Goal: Obtain resource: Download file/media

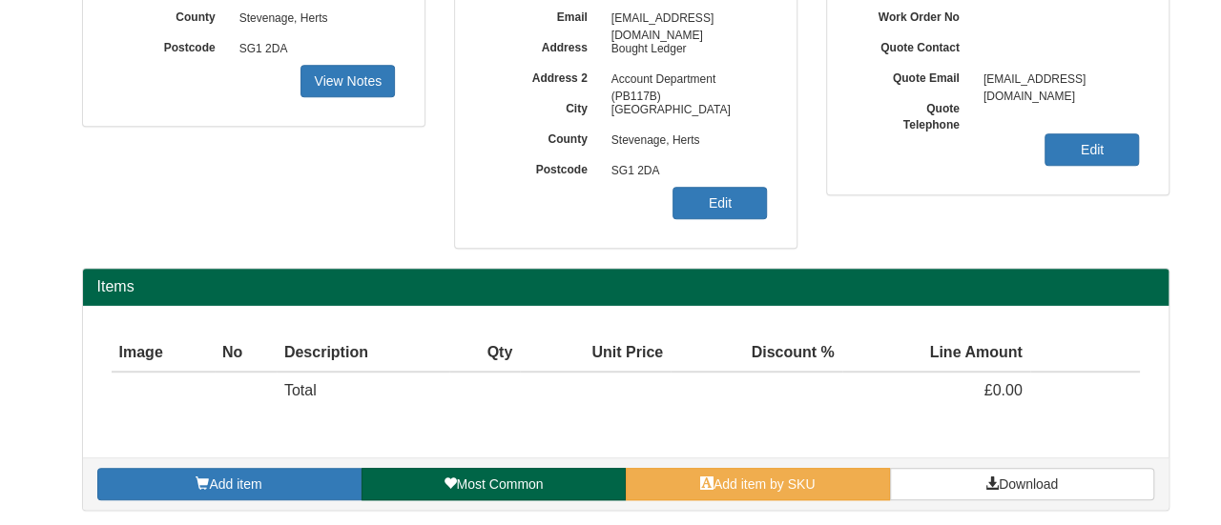
scroll to position [399, 0]
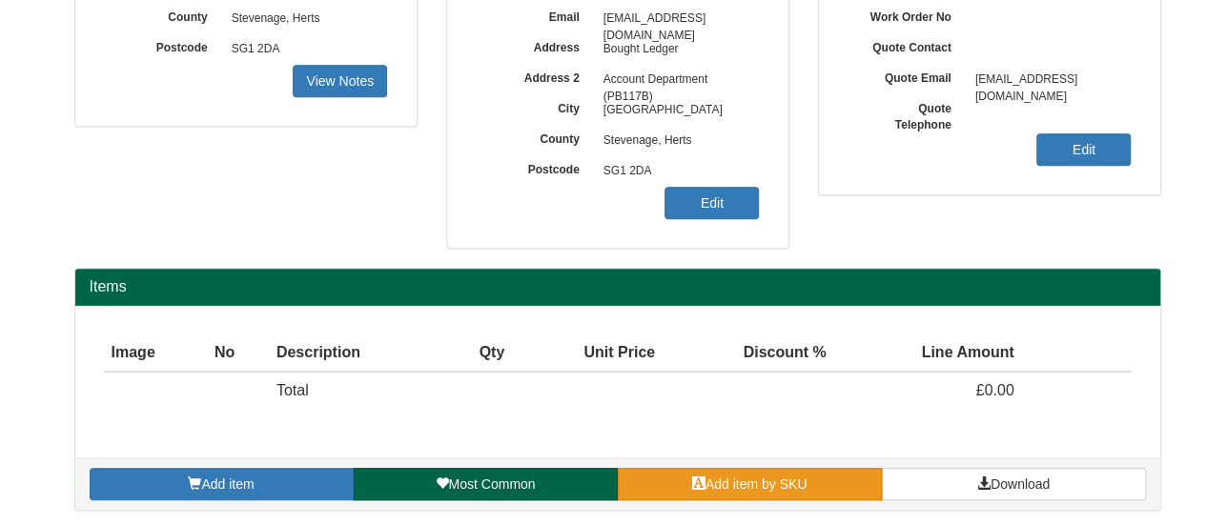
click at [715, 481] on span "Add item by SKU" at bounding box center [757, 484] width 102 height 15
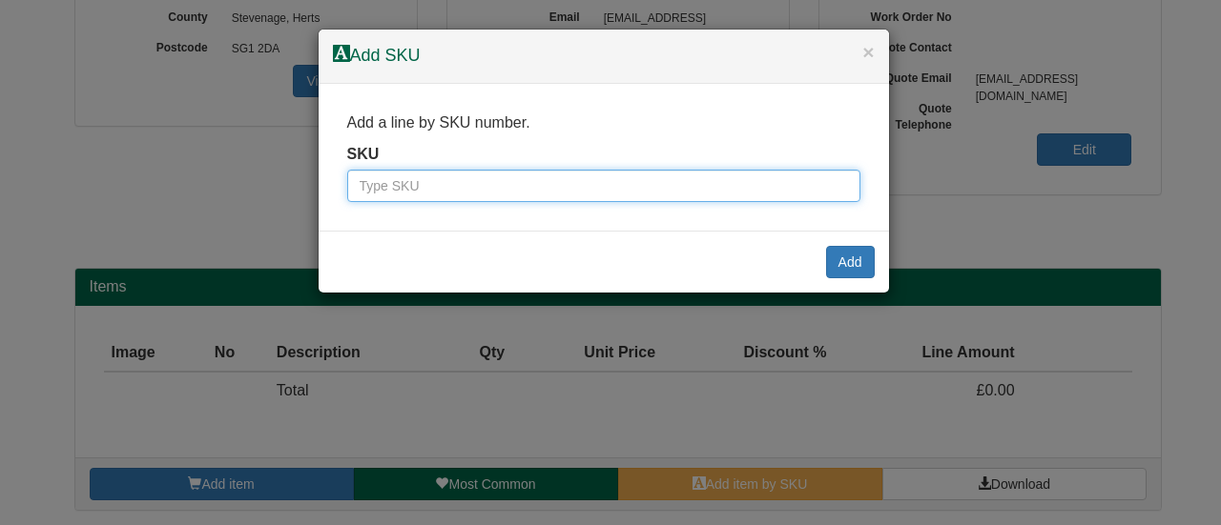
click at [512, 182] on input "text" at bounding box center [603, 186] width 513 height 32
paste input "500000777"
type input "500000777"
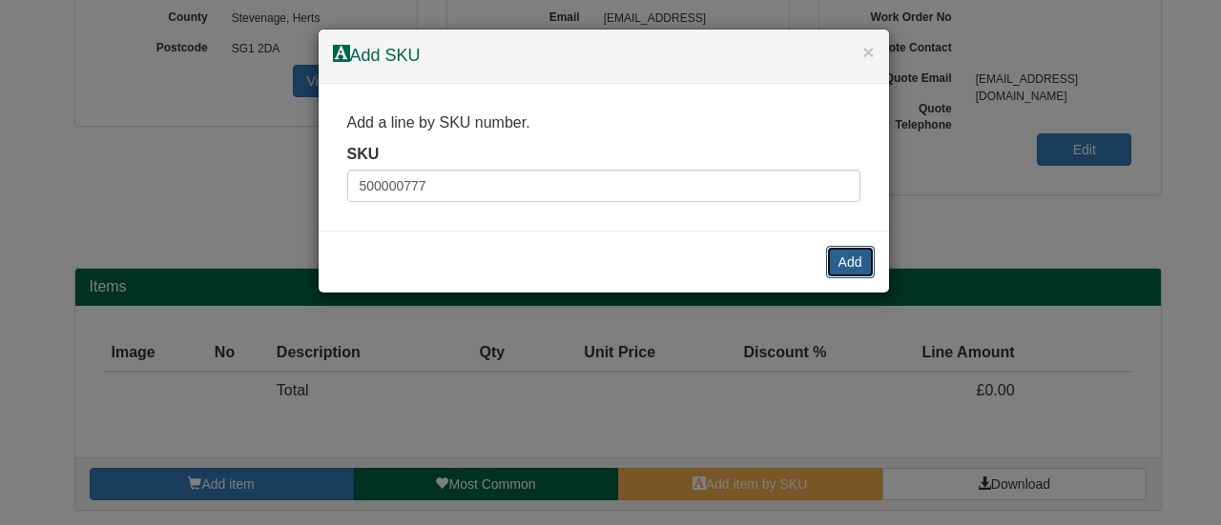
click at [873, 249] on button "Add" at bounding box center [850, 262] width 49 height 32
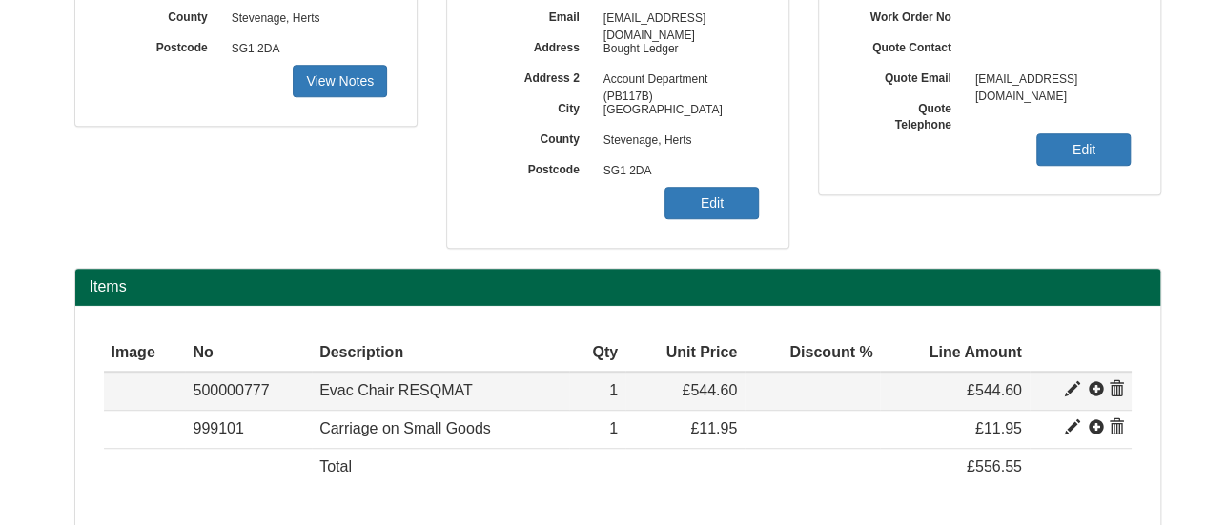
click at [1073, 386] on span at bounding box center [1072, 389] width 15 height 15
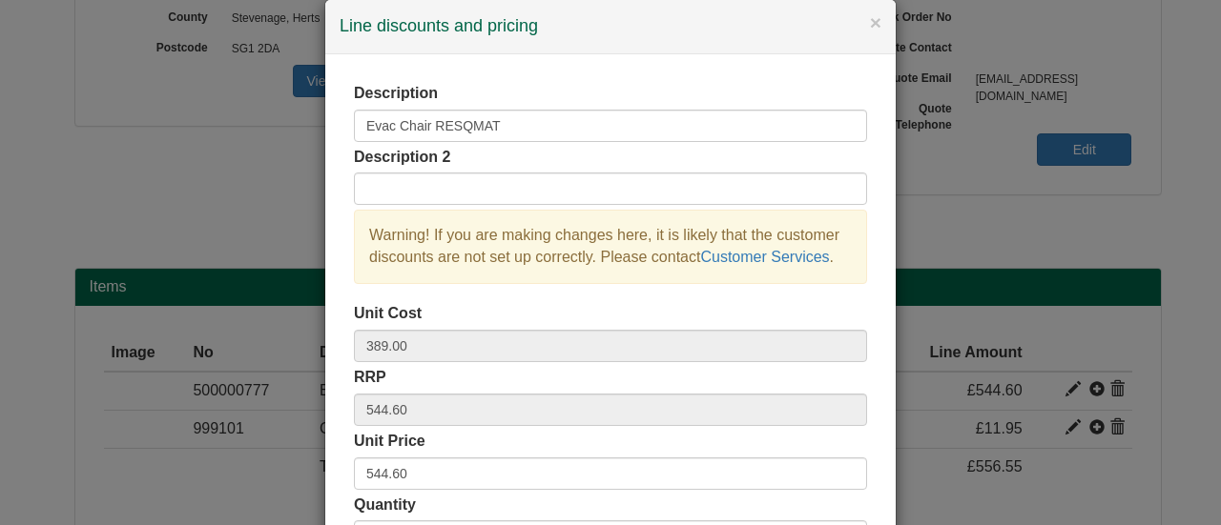
scroll to position [0, 0]
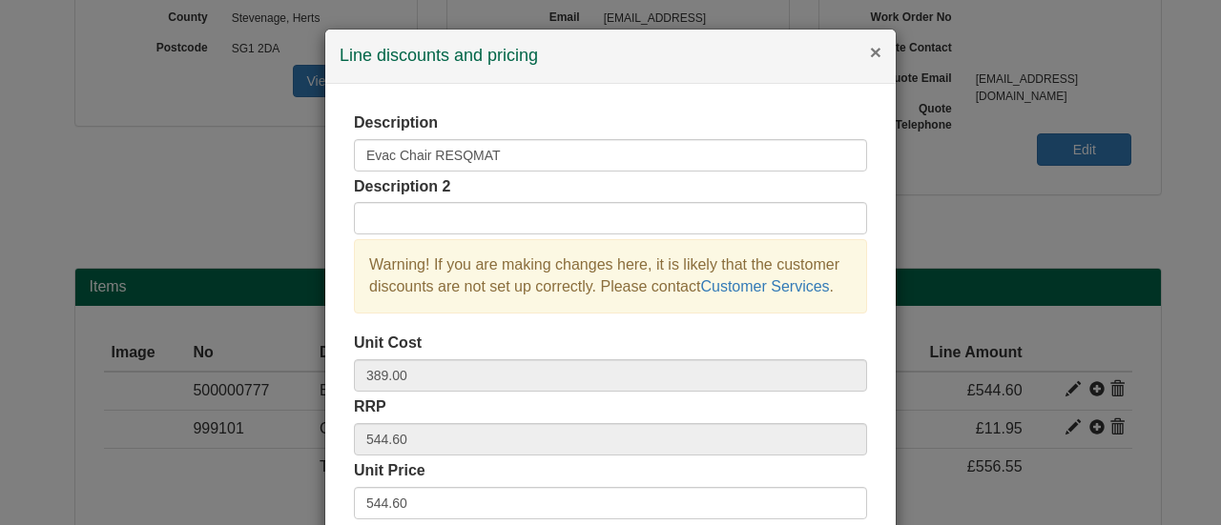
click at [870, 57] on button "×" at bounding box center [875, 52] width 11 height 20
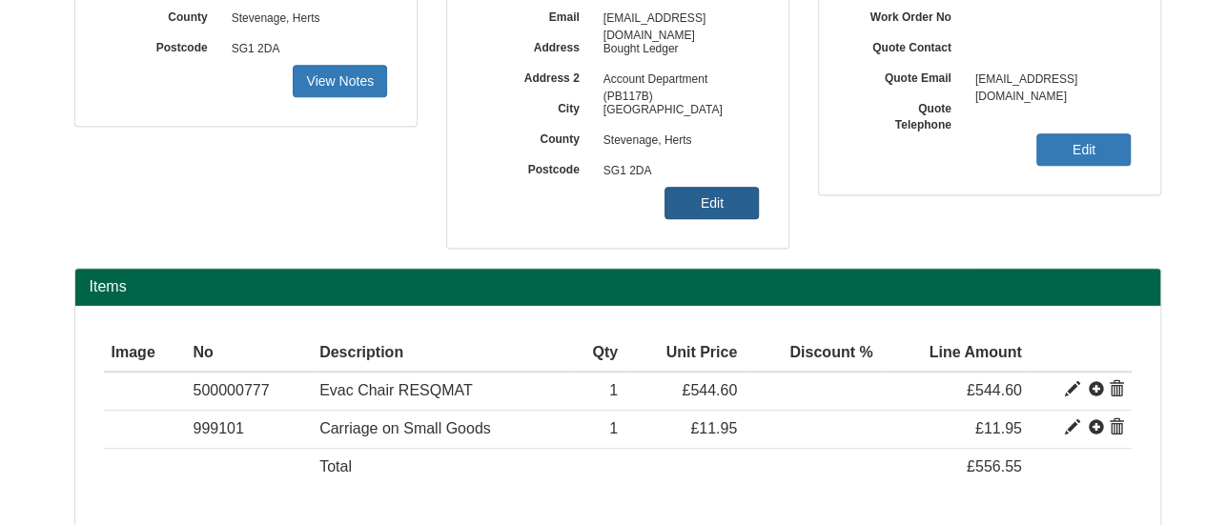
click at [732, 193] on link "Edit" at bounding box center [712, 203] width 94 height 32
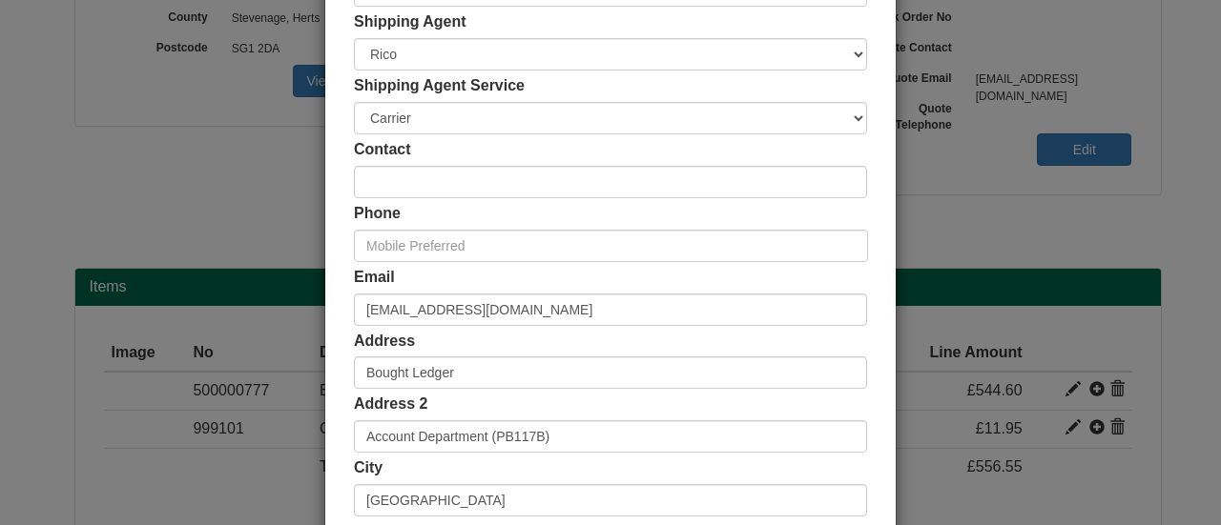
scroll to position [286, 0]
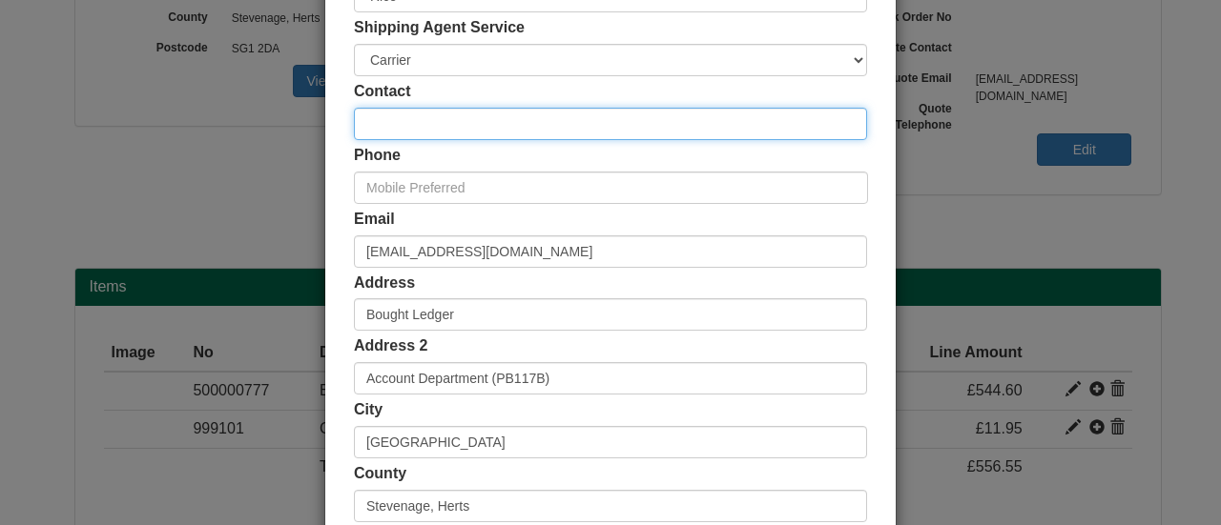
click at [472, 127] on input "text" at bounding box center [610, 124] width 513 height 32
type input "Debbie McGregor"
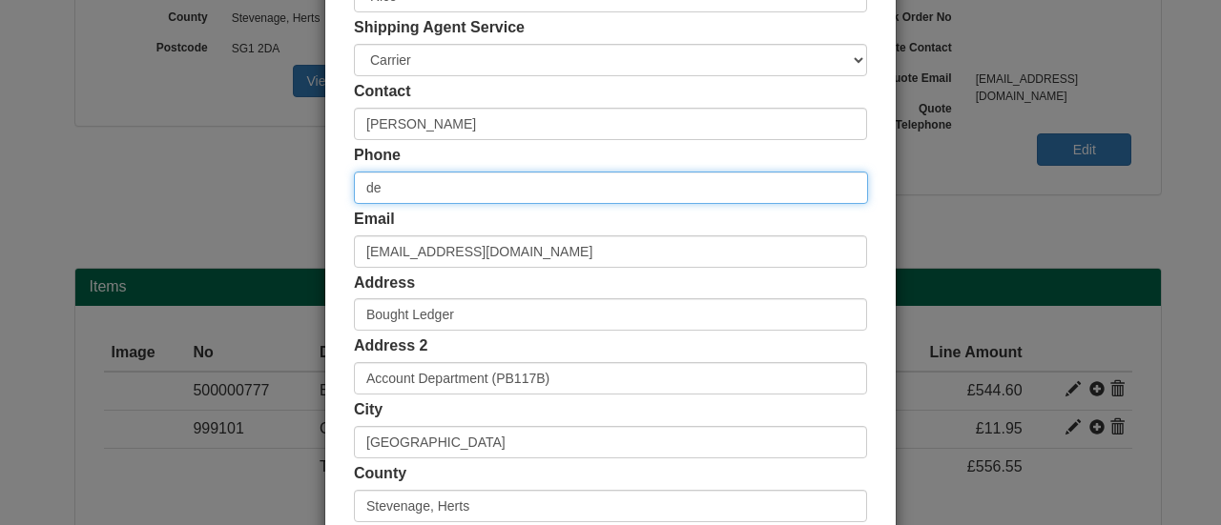
type input "d"
click at [474, 185] on input "text" at bounding box center [611, 188] width 514 height 32
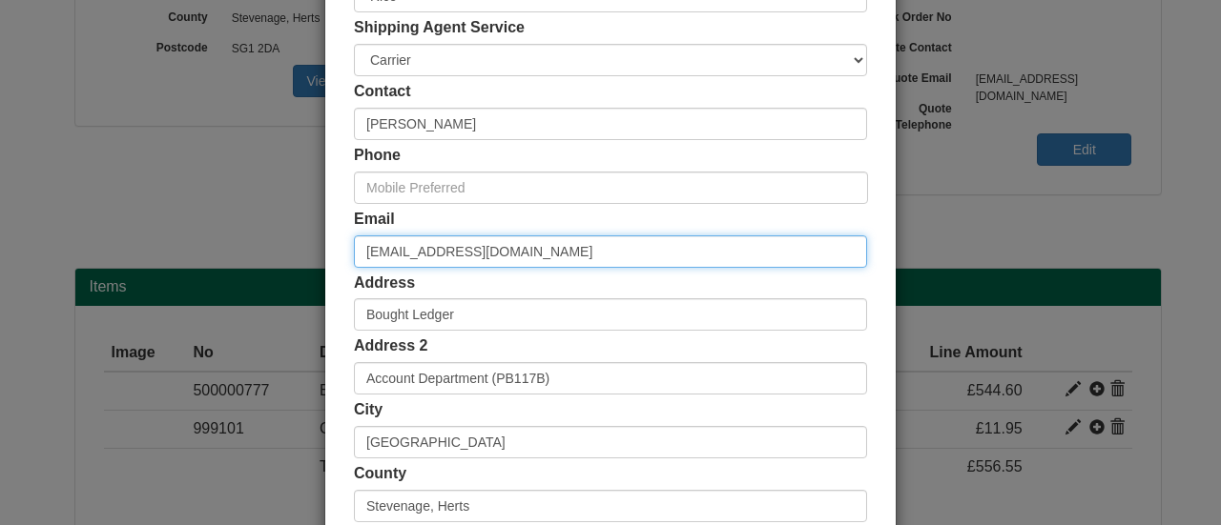
click at [412, 239] on input "accountspayableinvoices@mbda.co.uk" at bounding box center [610, 252] width 513 height 32
drag, startPoint x: 594, startPoint y: 251, endPoint x: 328, endPoint y: 237, distance: 266.4
click at [328, 237] on div "Customer Name MBDA UK Ltd Ship Method Free of Charge £5 Flat Rate £7.50 Flat Ra…" at bounding box center [610, 238] width 570 height 881
paste input "debbie.mcgregor@mbda-systems.com"
type input "debbie.mcgregor@mbda-systems.com"
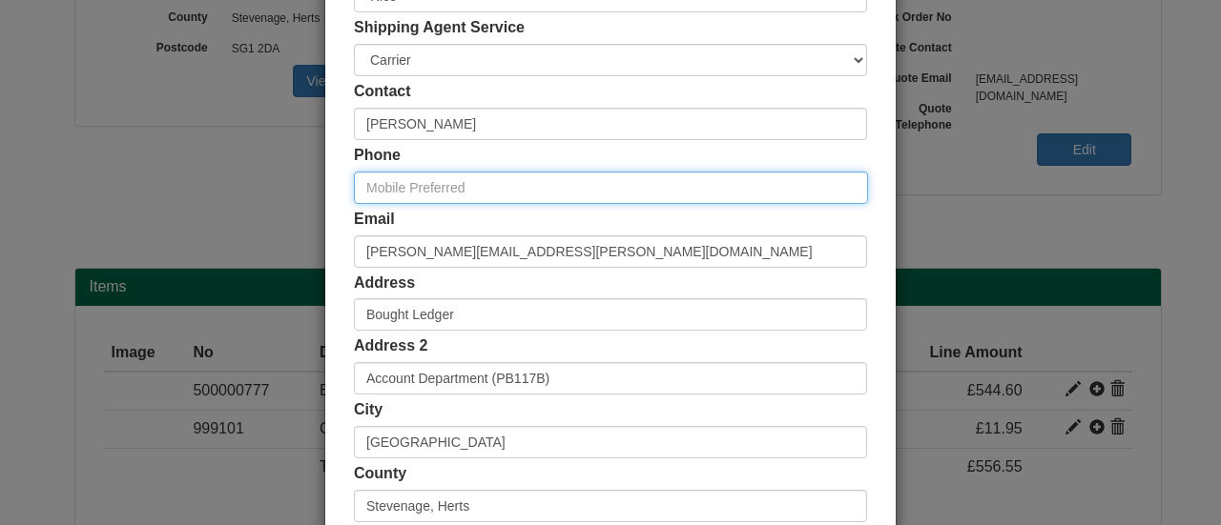
click at [496, 193] on input "text" at bounding box center [611, 188] width 514 height 32
paste input "07967 859704"
type input "07967 859704"
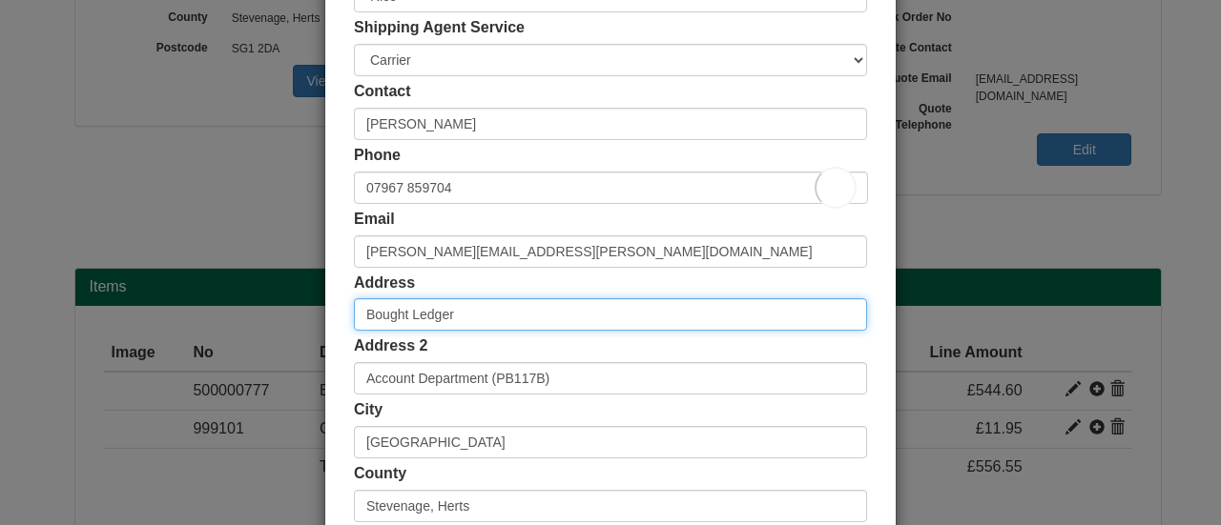
drag, startPoint x: 488, startPoint y: 321, endPoint x: 0, endPoint y: 295, distance: 488.9
click at [27, 297] on div "× Shipping Customer Name MBDA UK Ltd Ship Method Free of Charge £5 Flat Rate £7…" at bounding box center [610, 262] width 1221 height 525
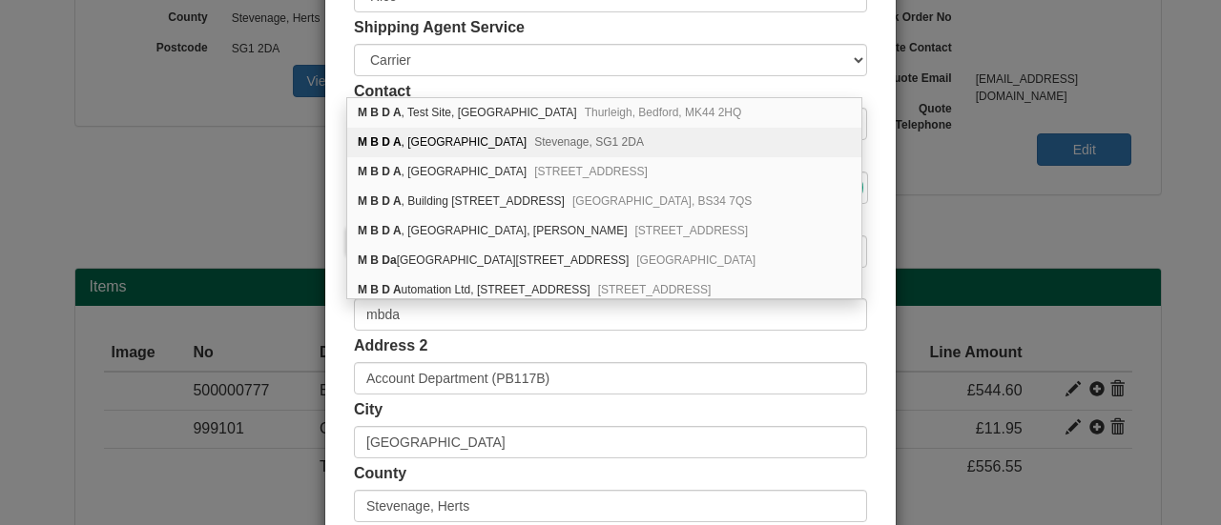
click at [534, 140] on span "Stevenage, SG1 2DA" at bounding box center [589, 141] width 110 height 13
type input "M B D A"
type input "Six Hills Way"
type input "Stevenage"
type input "Hertfordshire"
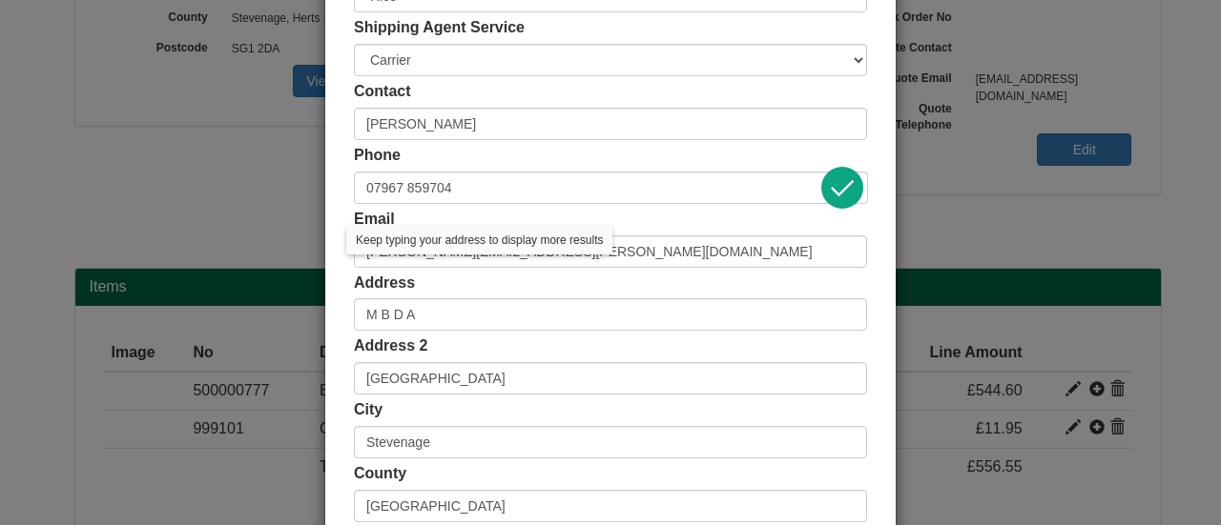
scroll to position [528, 0]
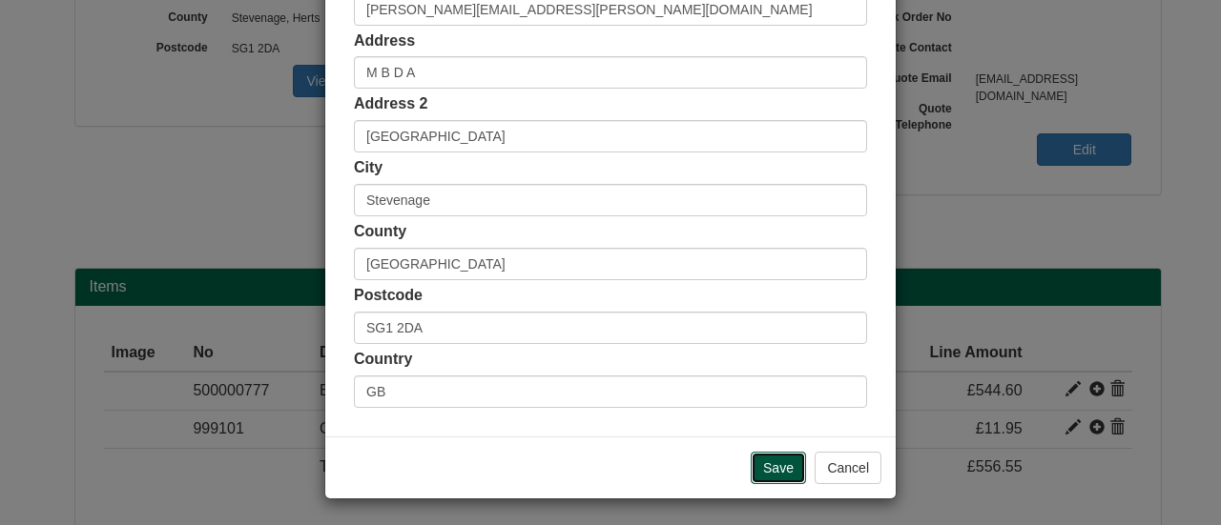
click at [783, 466] on input "Save" at bounding box center [777, 468] width 55 height 32
click at [768, 462] on input "Save" at bounding box center [777, 468] width 55 height 32
click at [740, 297] on div "Postcode SG1 2DA" at bounding box center [610, 314] width 513 height 59
click at [765, 459] on input "Save" at bounding box center [777, 468] width 55 height 32
click at [841, 472] on button "Cancel" at bounding box center [847, 468] width 67 height 32
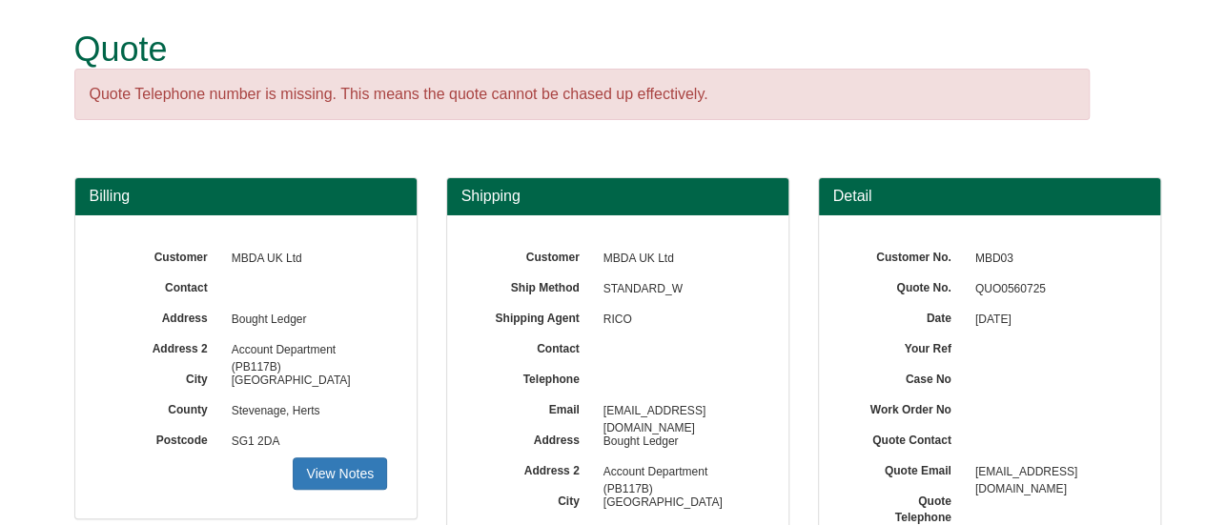
scroll to position [0, 0]
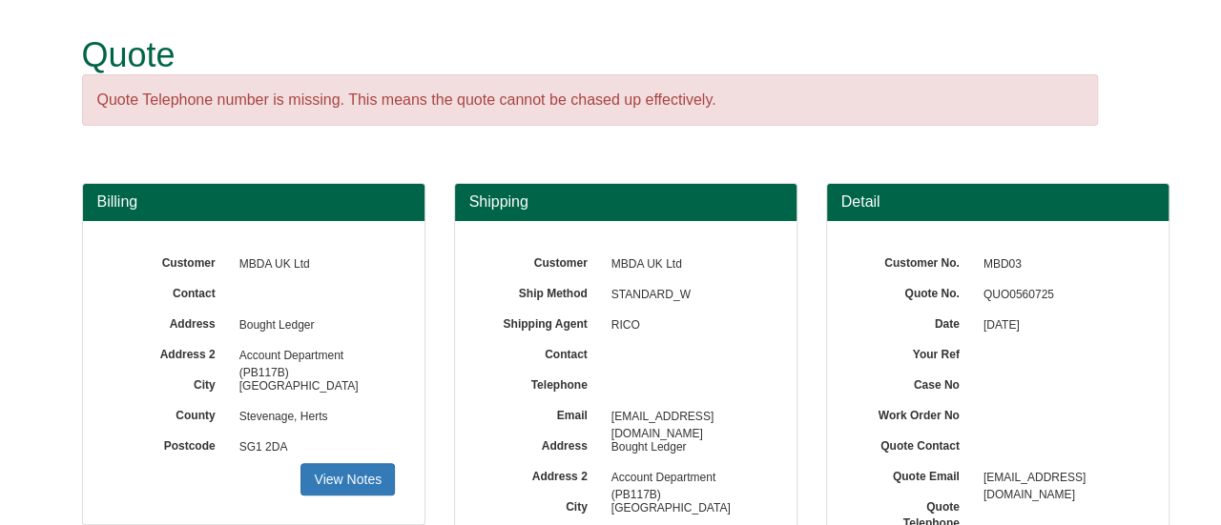
scroll to position [286, 0]
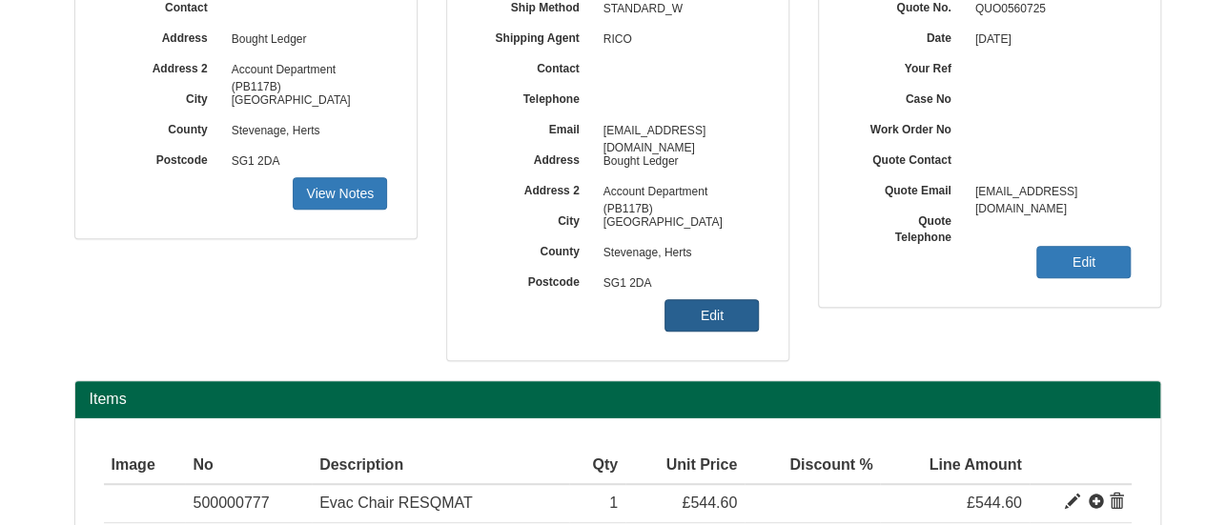
click at [682, 316] on link "Edit" at bounding box center [712, 315] width 94 height 32
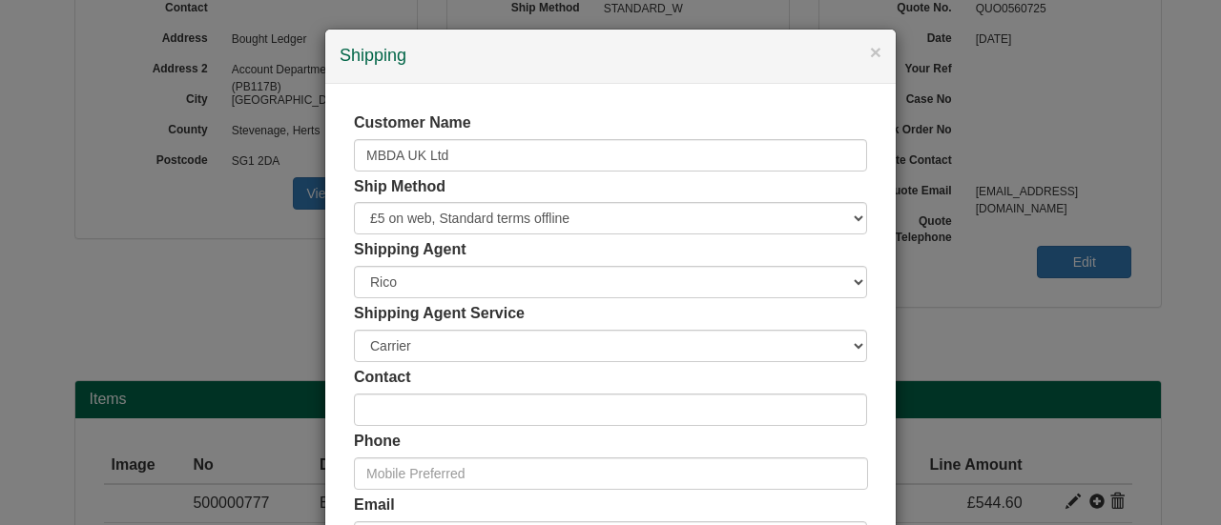
scroll to position [191, 0]
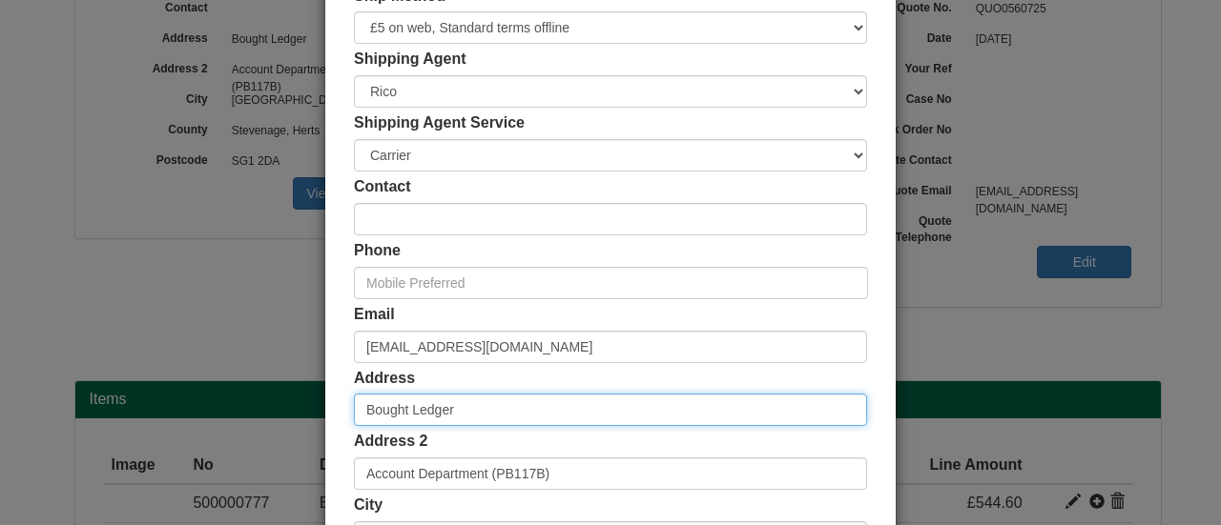
drag, startPoint x: 265, startPoint y: 398, endPoint x: 252, endPoint y: 394, distance: 13.9
click at [258, 398] on div "× Shipping Customer Name MBDA UK Ltd Ship Method Free of Charge £5 Flat Rate £7…" at bounding box center [610, 262] width 1221 height 525
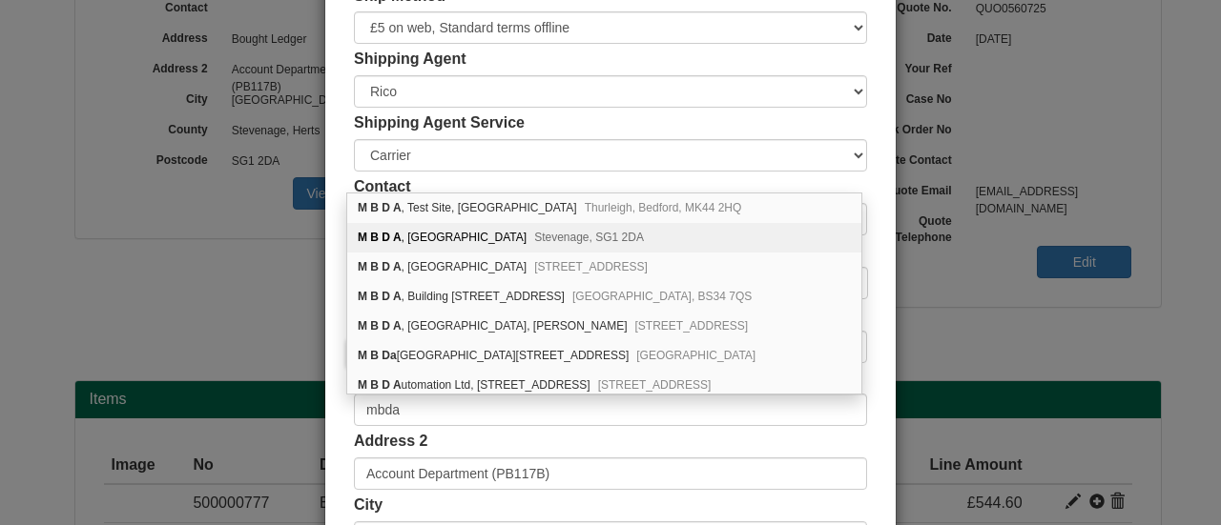
click at [462, 224] on div "M B D A , Six Hills Way Stevenage, SG1 2DA" at bounding box center [604, 238] width 514 height 30
type input "M B D A"
type input "Six Hills Way"
type input "Stevenage"
type input "Hertfordshire"
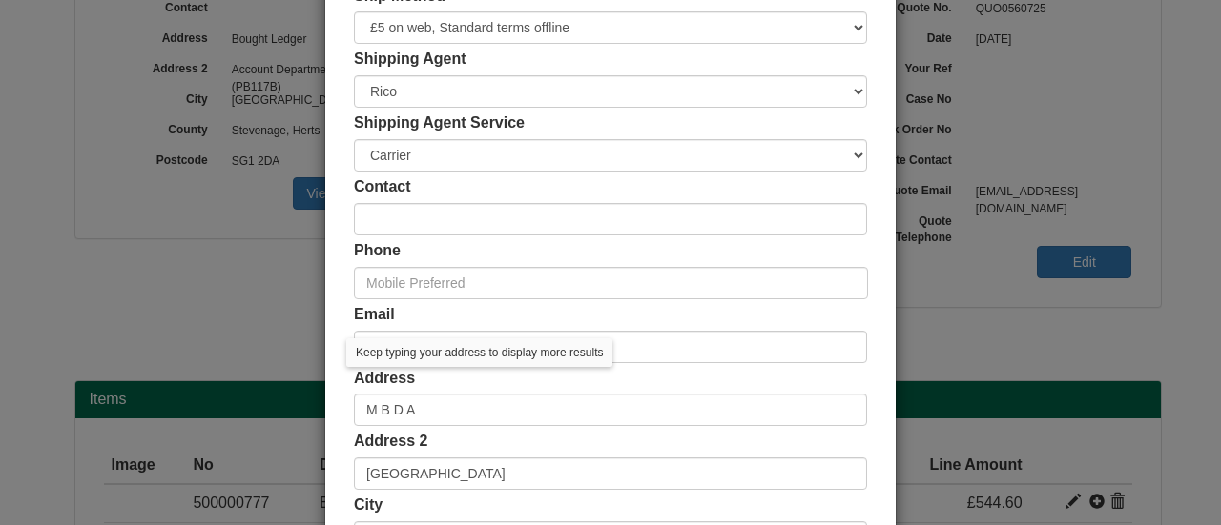
scroll to position [95, 0]
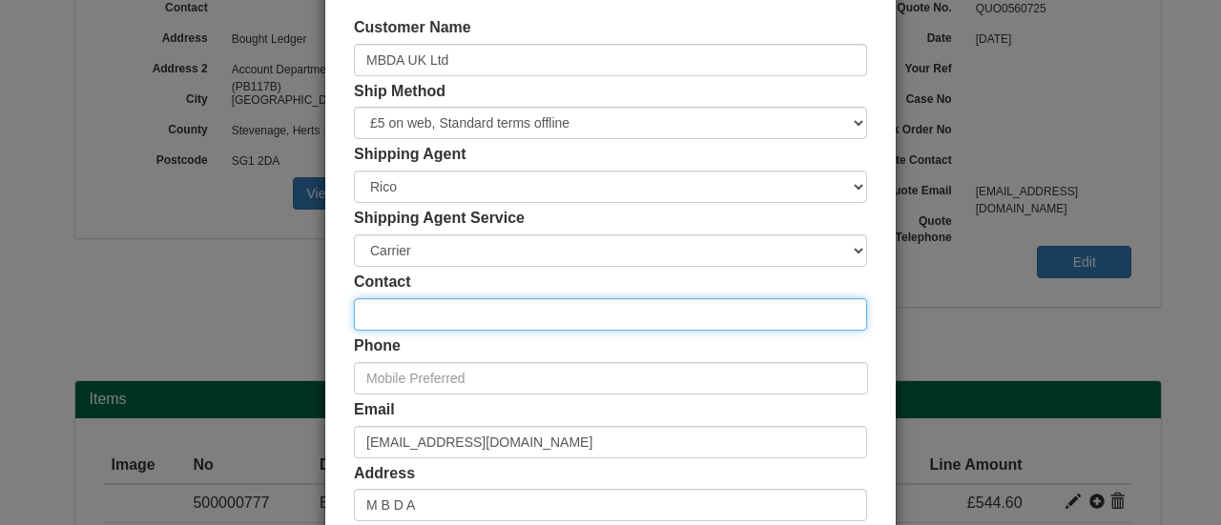
click at [439, 308] on input "text" at bounding box center [610, 314] width 513 height 32
type input "Debbie McGregor"
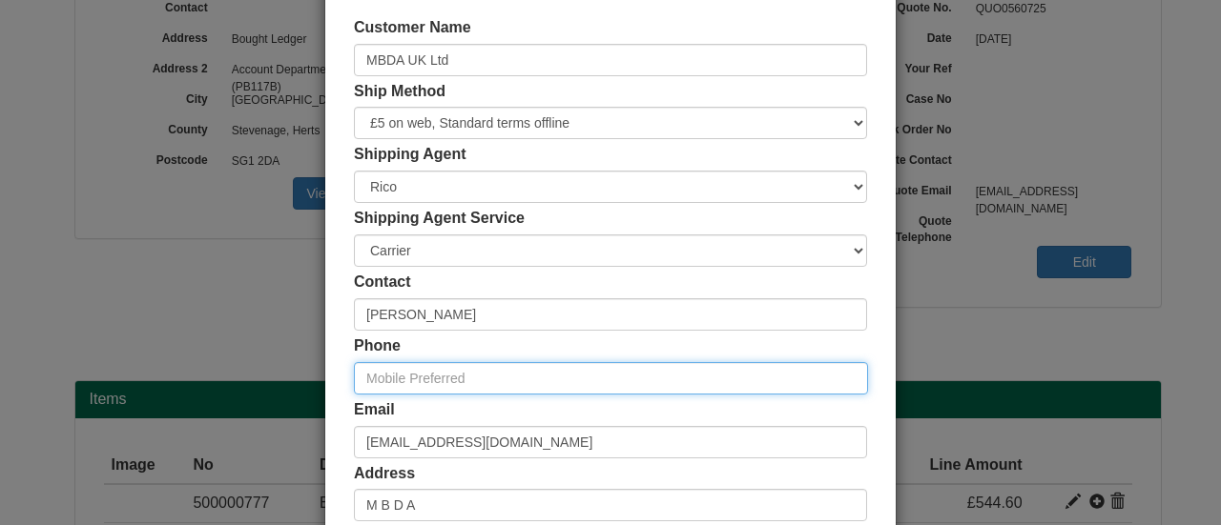
paste input "07967 859704"
type input "07967 859704"
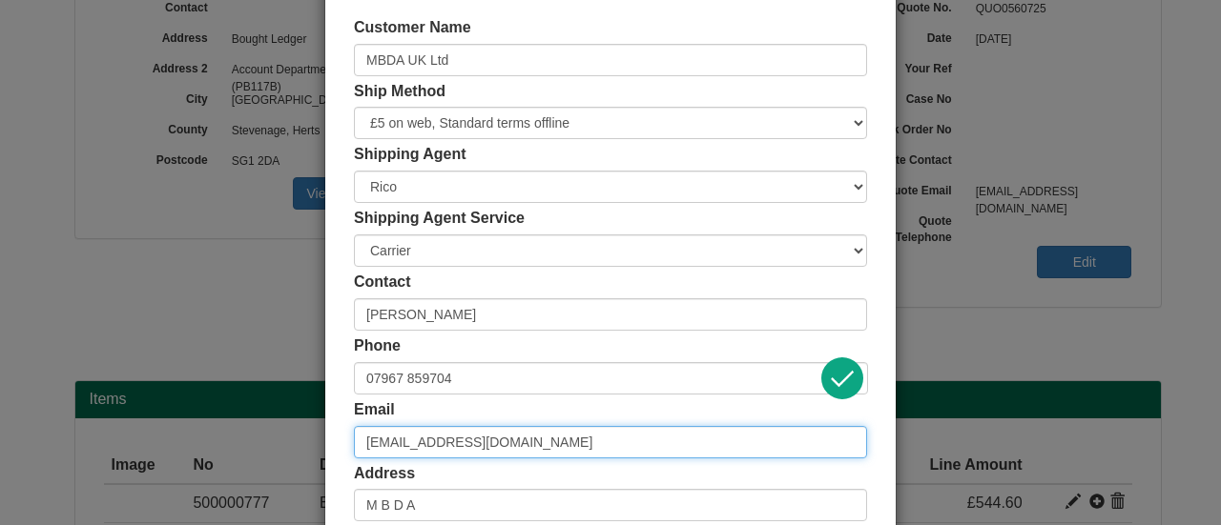
drag, startPoint x: 507, startPoint y: 443, endPoint x: 133, endPoint y: 428, distance: 374.1
click at [135, 428] on div "× Shipping Customer Name MBDA UK Ltd Ship Method Free of Charge £5 Flat Rate £7…" at bounding box center [610, 262] width 1221 height 525
drag, startPoint x: 553, startPoint y: 438, endPoint x: 194, endPoint y: 440, distance: 359.5
click at [217, 438] on div "× Shipping Customer Name MBDA UK Ltd Ship Method Free of Charge £5 Flat Rate £7…" at bounding box center [610, 262] width 1221 height 525
paste input "-systems.com"
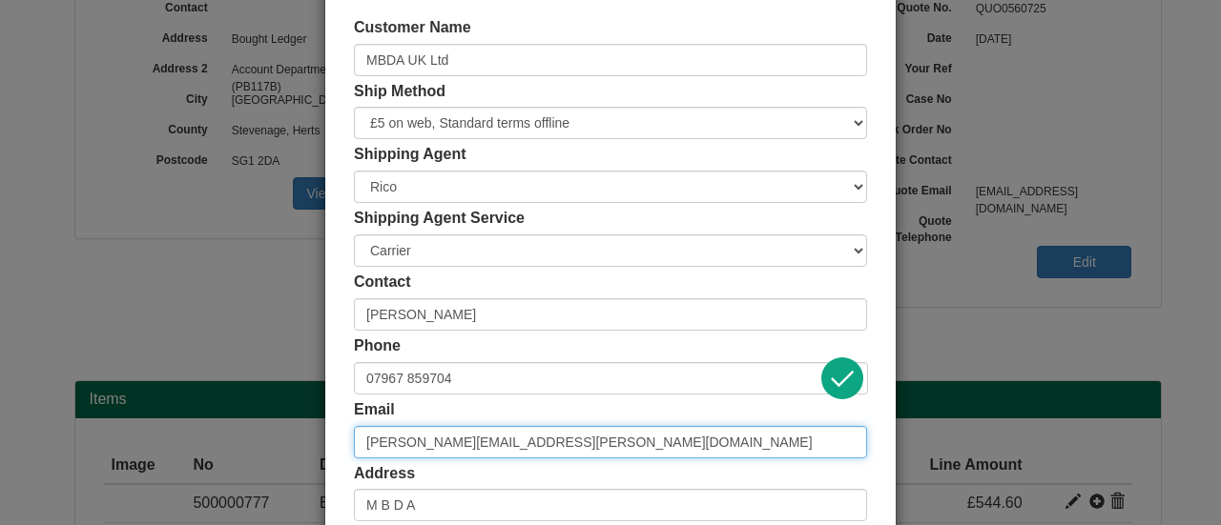
scroll to position [528, 0]
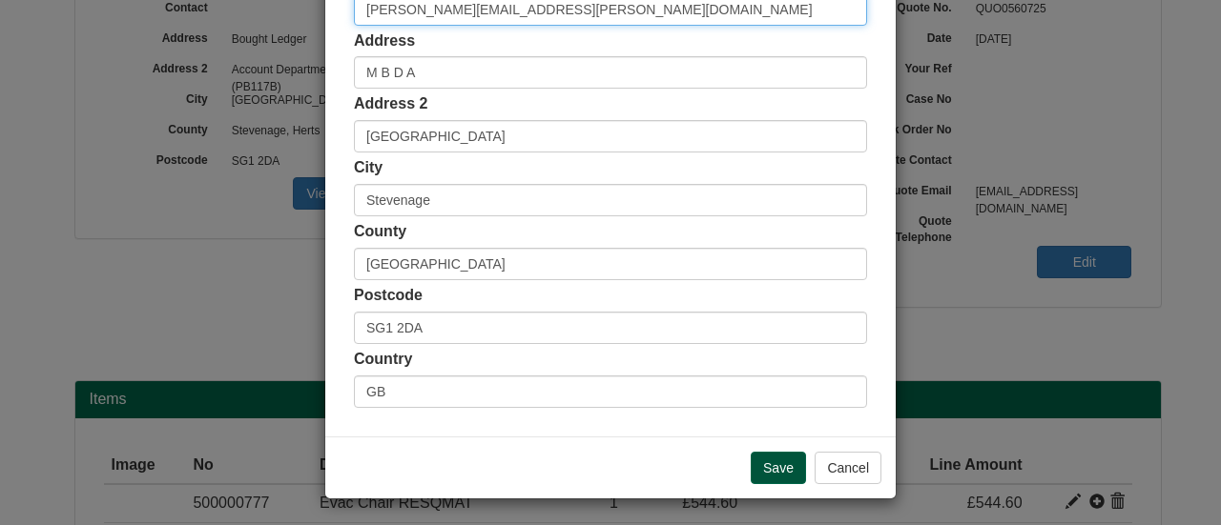
type input "debbie.mcgregor@mbda-systems.com"
click at [754, 453] on input "Save" at bounding box center [777, 468] width 55 height 32
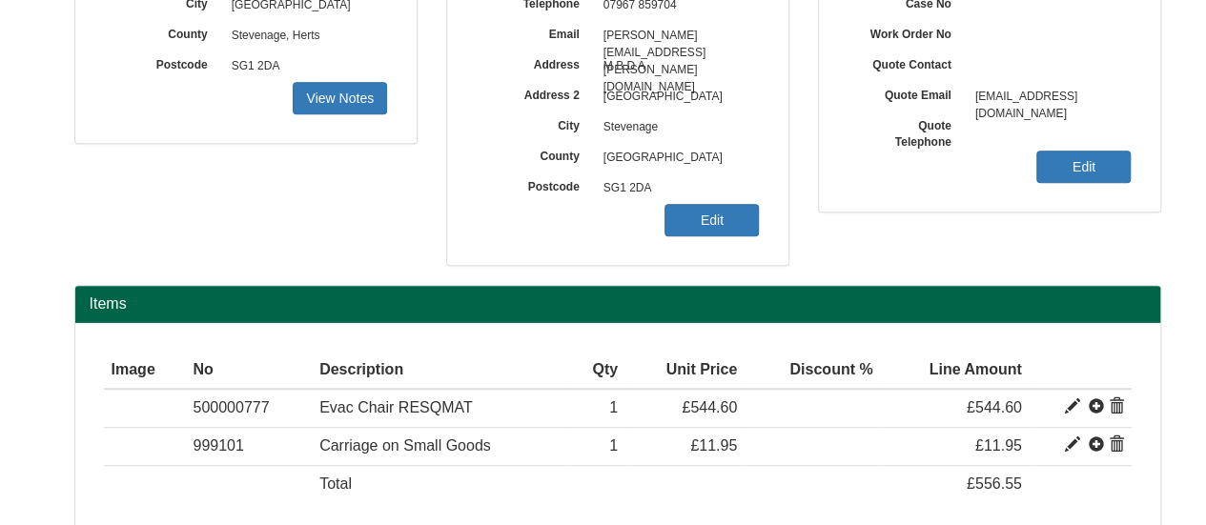
scroll to position [475, 0]
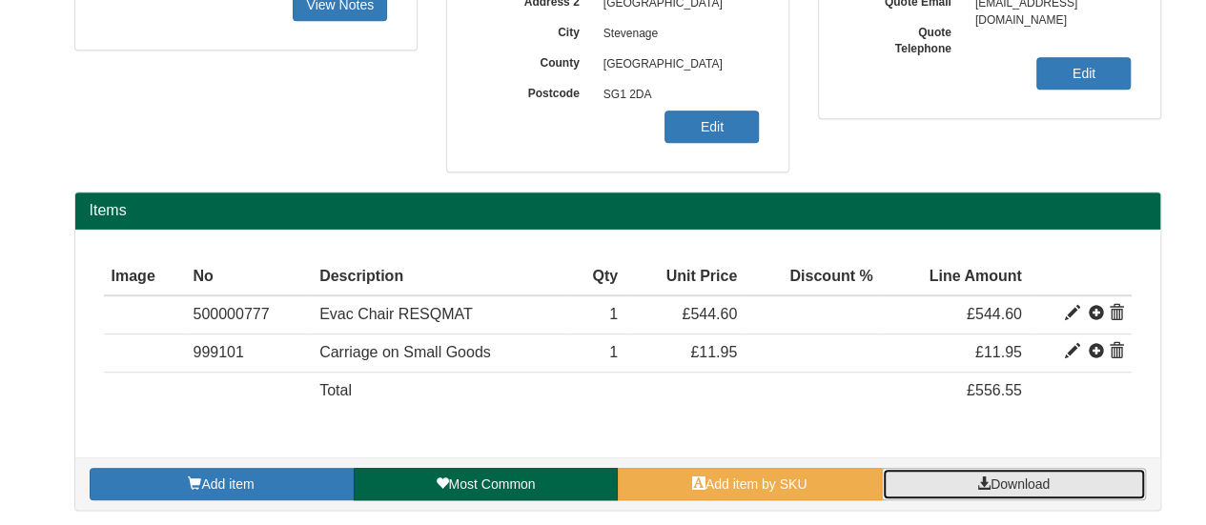
click at [985, 468] on link "Download" at bounding box center [1014, 484] width 264 height 32
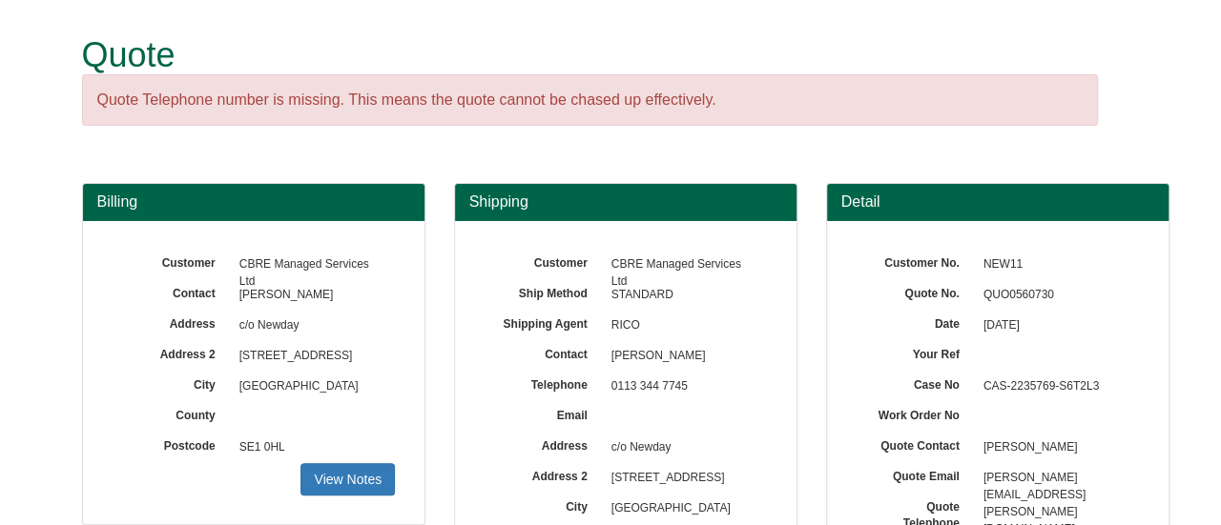
scroll to position [191, 0]
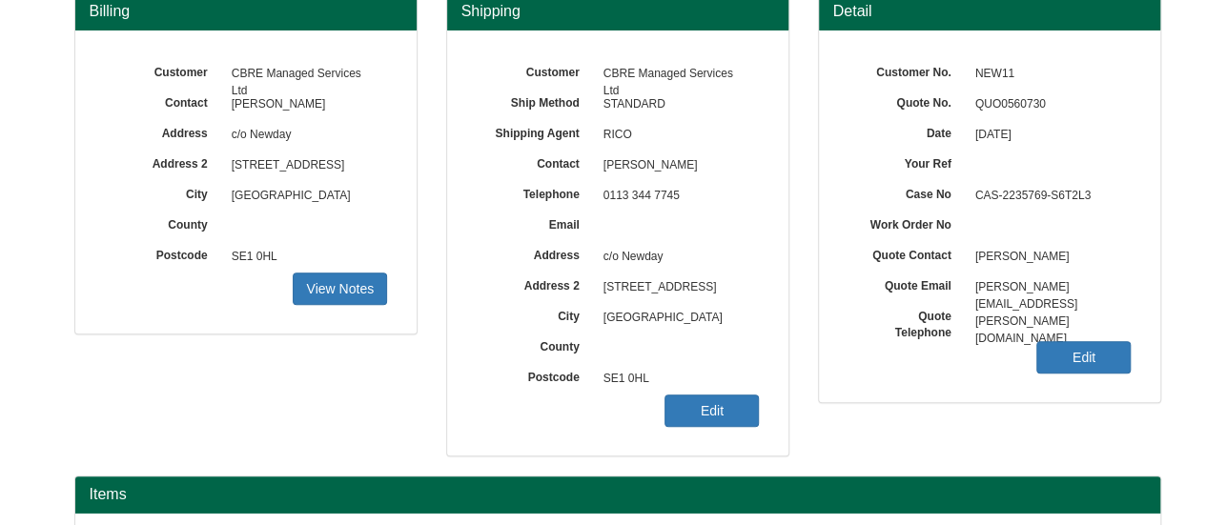
click at [714, 392] on span "SE1 0HL" at bounding box center [677, 379] width 166 height 31
click at [702, 401] on link "Edit" at bounding box center [712, 411] width 94 height 32
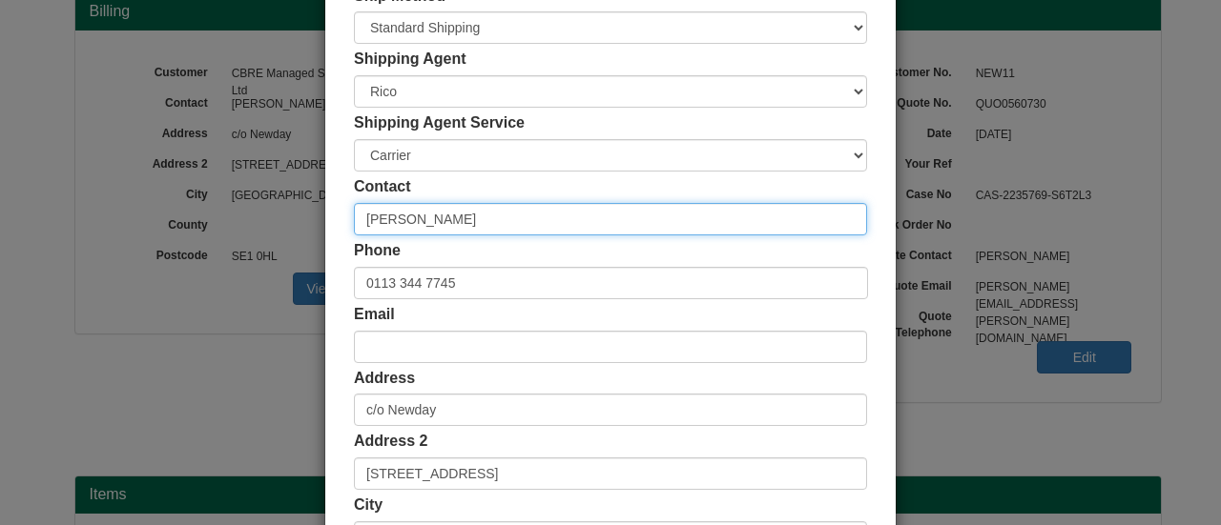
drag, startPoint x: 473, startPoint y: 222, endPoint x: 277, endPoint y: 217, distance: 196.5
click at [277, 217] on div "× Shipping Customer Name CBRE Managed Services Ltd Ship Method Free of Charge £…" at bounding box center [610, 262] width 1221 height 525
type input "[PERSON_NAME]"
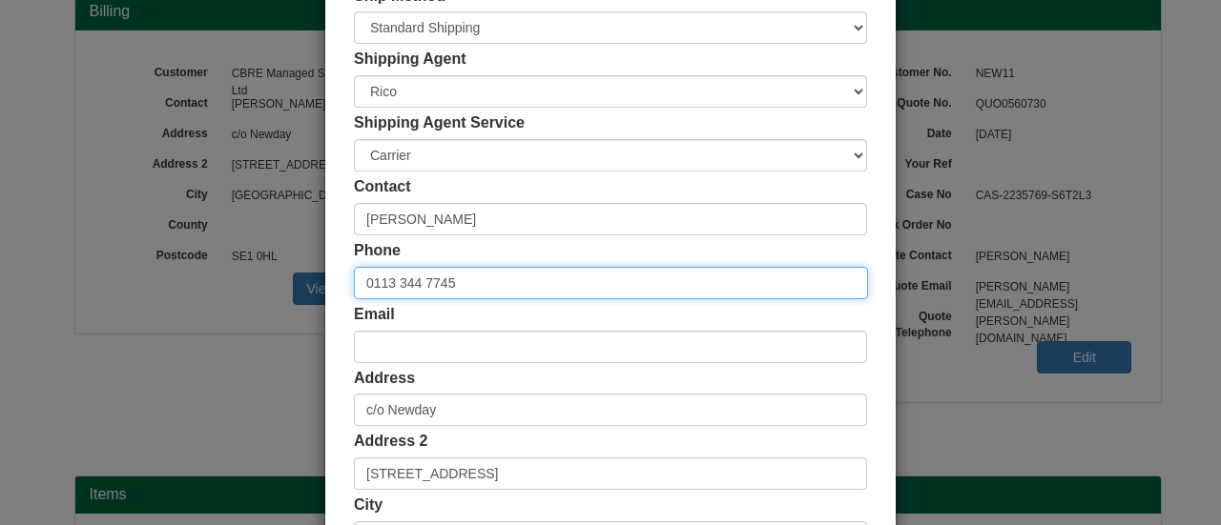
drag, startPoint x: 464, startPoint y: 287, endPoint x: 114, endPoint y: 290, distance: 350.0
click at [116, 290] on div "× Shipping Customer Name CBRE Managed Services Ltd Ship Method Free of Charge £…" at bounding box center [610, 262] width 1221 height 525
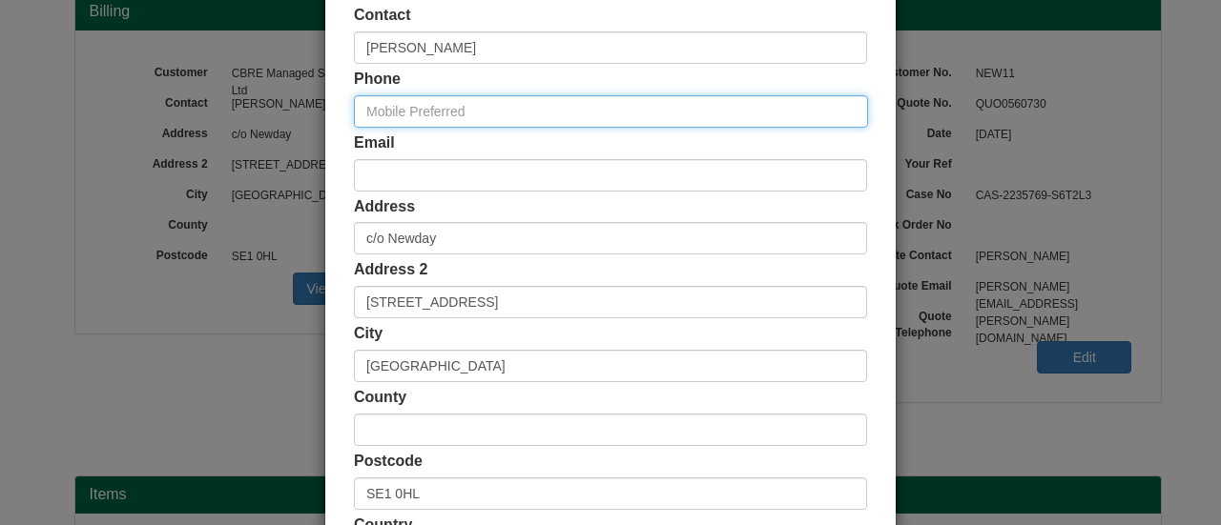
scroll to position [381, 0]
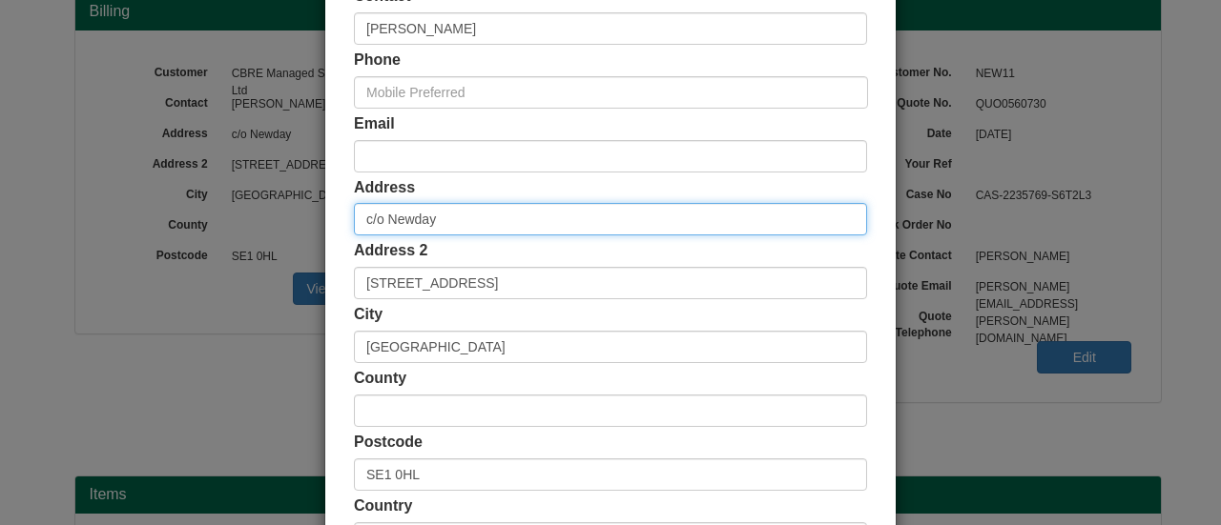
drag, startPoint x: 439, startPoint y: 221, endPoint x: 137, endPoint y: 215, distance: 301.4
click at [137, 215] on div "× Shipping Customer Name CBRE Managed Services Ltd Ship Method Free of Charge £…" at bounding box center [610, 262] width 1221 height 525
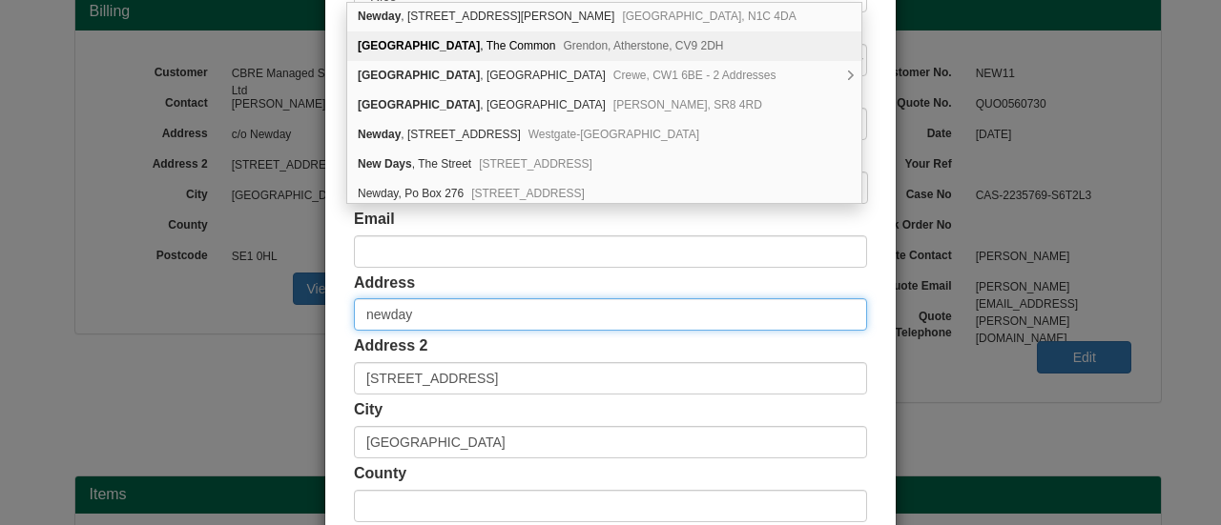
scroll to position [0, 0]
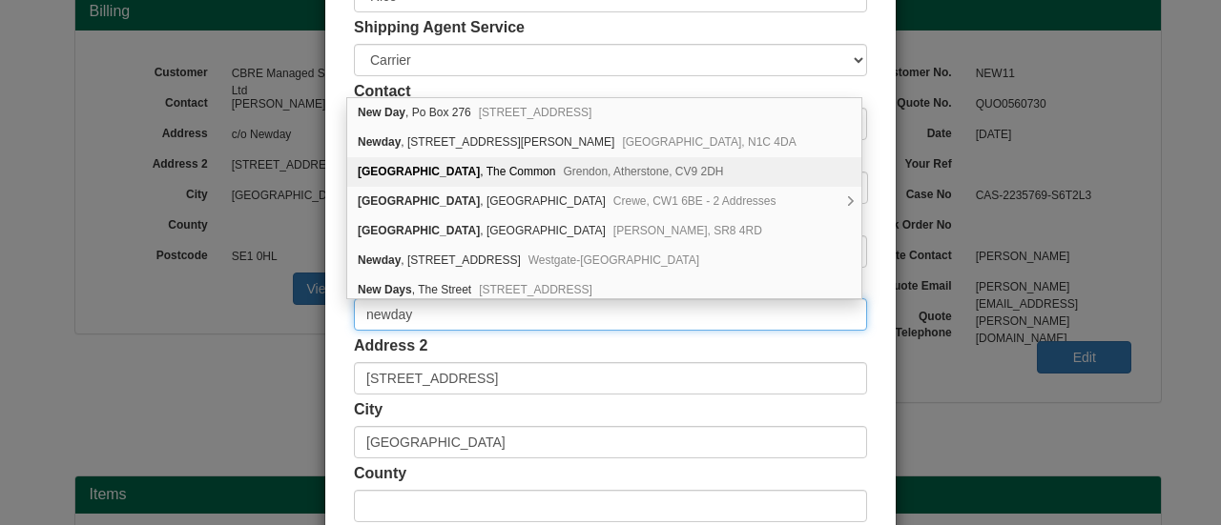
type input "newday"
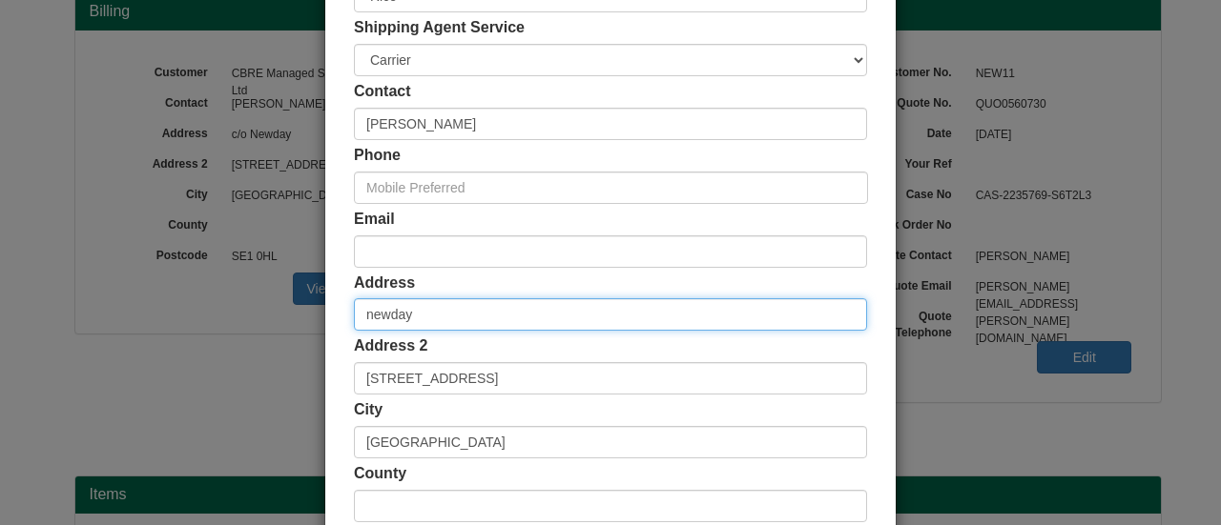
scroll to position [528, 0]
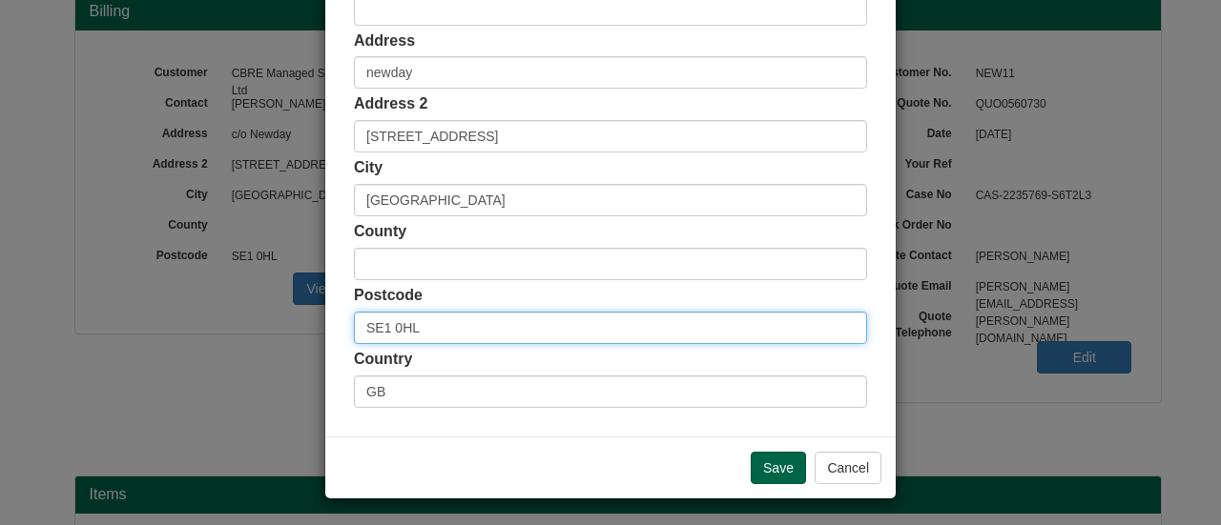
drag, startPoint x: 331, startPoint y: 323, endPoint x: 247, endPoint y: 316, distance: 84.3
click at [284, 319] on div "× Shipping Customer Name CBRE Managed Services Ltd Ship Method Free of Charge £…" at bounding box center [610, 262] width 1221 height 525
paste input "LS27 0HH"
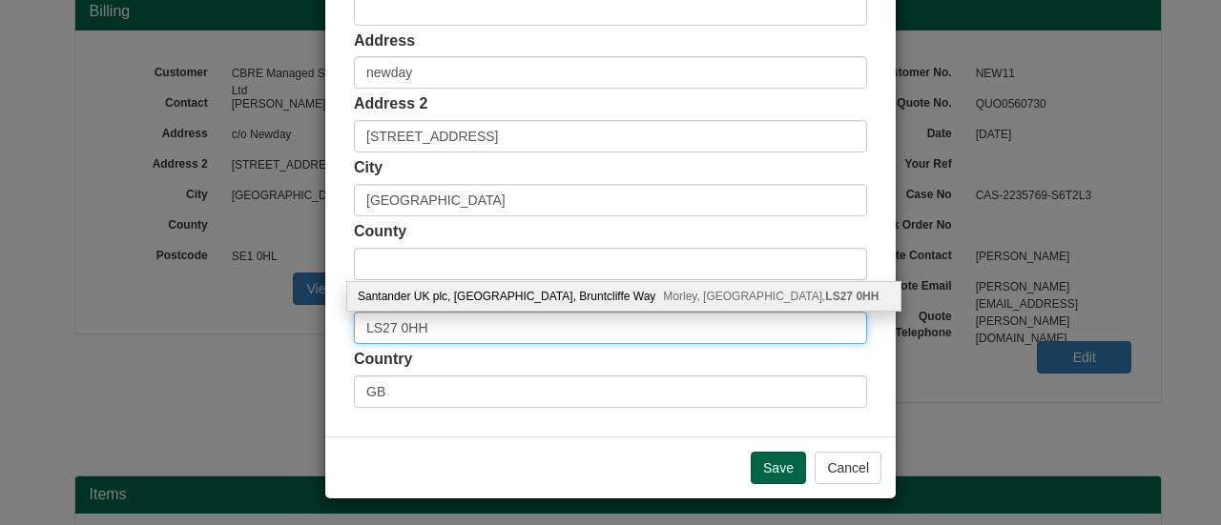
type input "LS27 0HH"
click at [548, 290] on div "Santander UK plc, Santander House, Bruntcliffe Way Morley, Leeds, LS27 0HH" at bounding box center [623, 296] width 553 height 29
type input "Santander UK plc"
type input "Santander House, Bruntcliffe Way, Morley"
type input "[GEOGRAPHIC_DATA]"
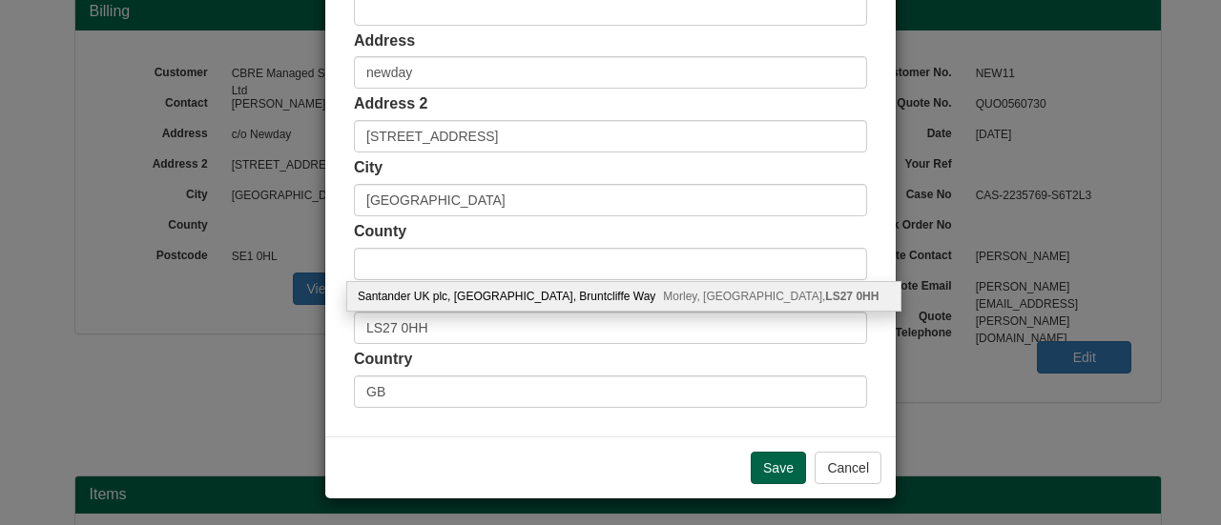
type input "[GEOGRAPHIC_DATA]"
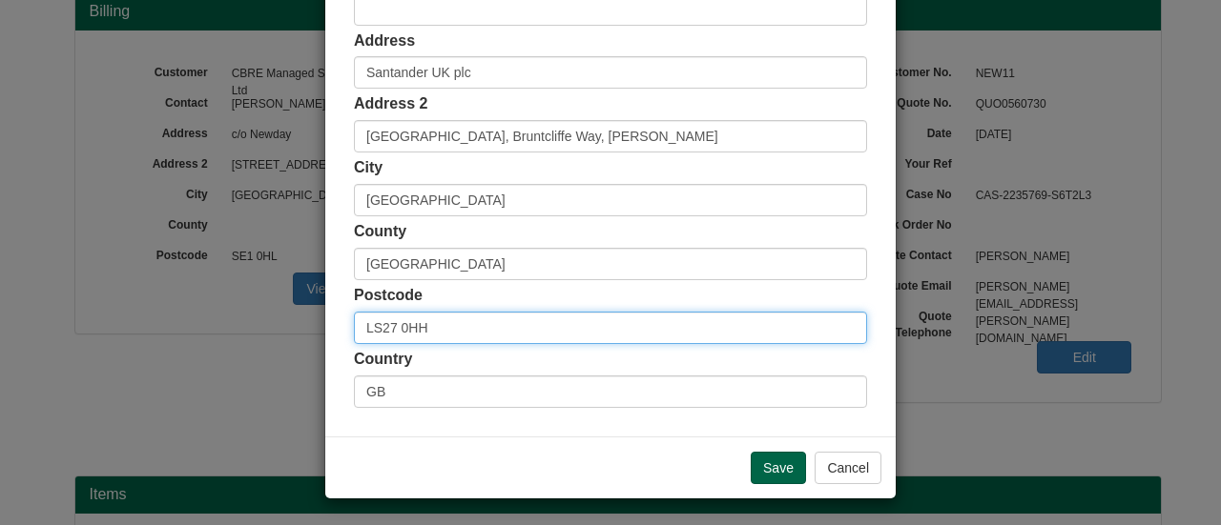
click at [451, 335] on input "LS27 0HH" at bounding box center [610, 328] width 513 height 32
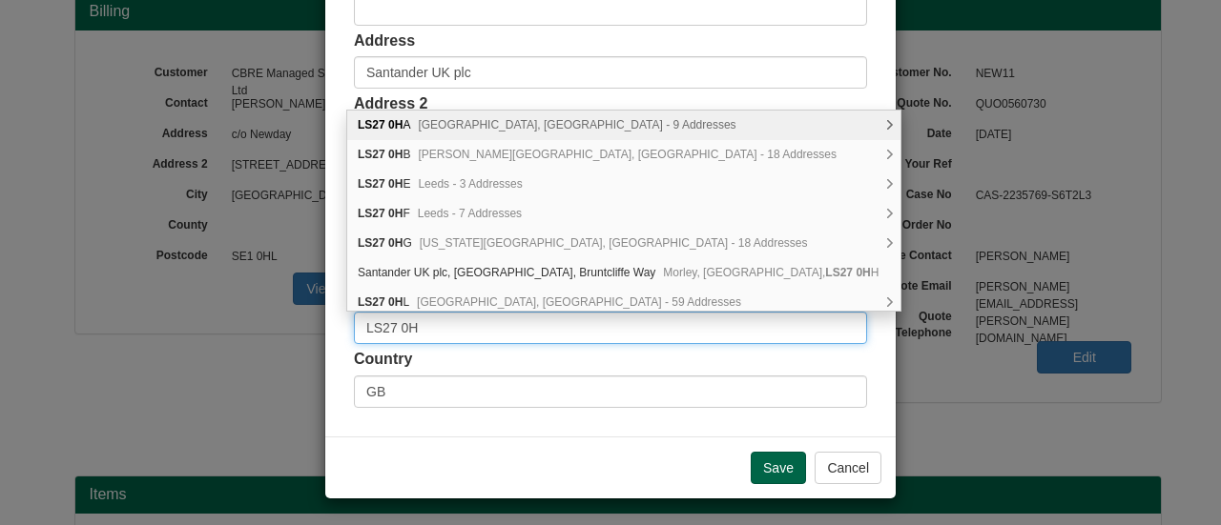
type input "LS27 0HH"
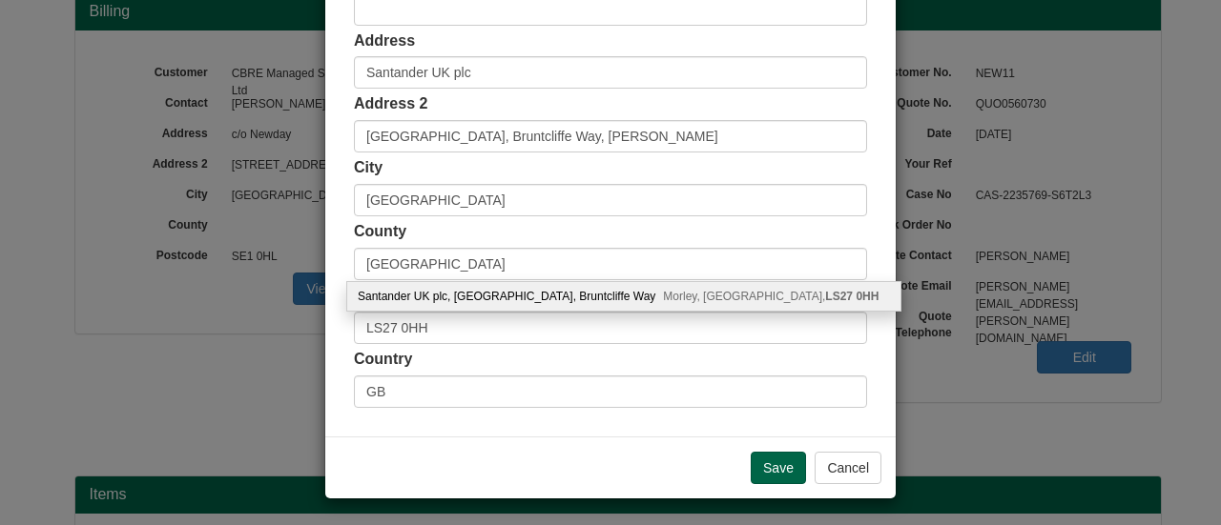
click at [502, 288] on div "Santander UK plc, Santander House, Bruntcliffe Way Morley, Leeds, LS27 0HH" at bounding box center [623, 296] width 553 height 29
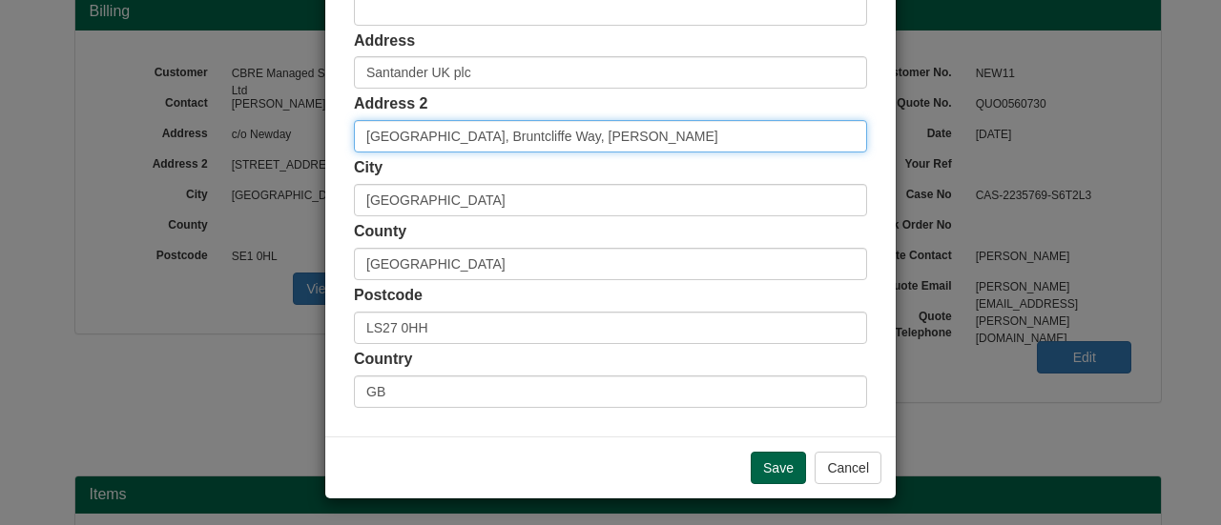
drag, startPoint x: 465, startPoint y: 134, endPoint x: 57, endPoint y: 140, distance: 408.2
click at [70, 137] on div "× Shipping Customer Name CBRE Managed Services Ltd Ship Method Free of Charge £…" at bounding box center [610, 262] width 1221 height 525
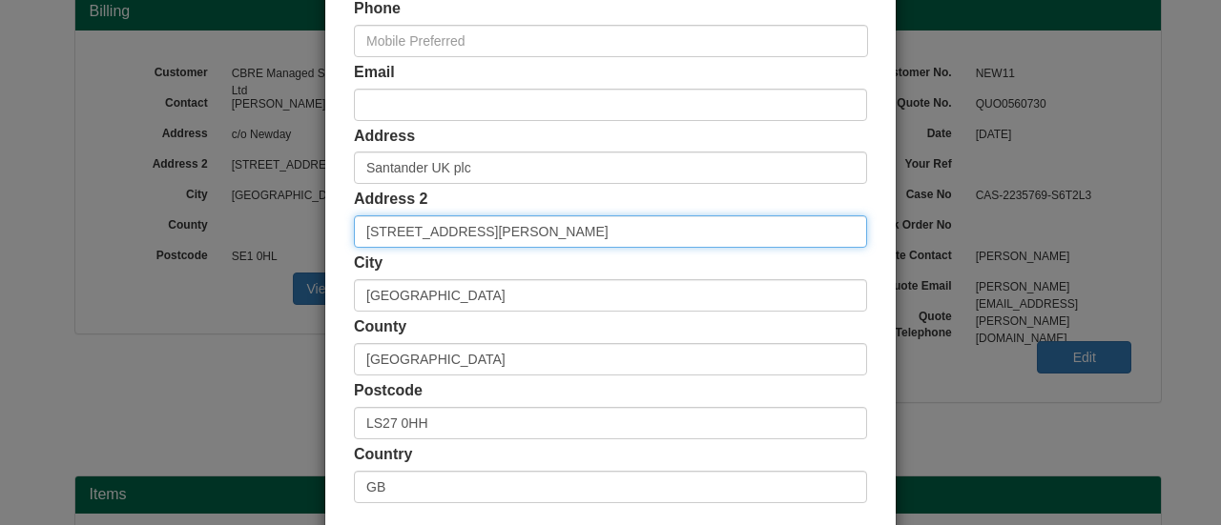
type input "1 Bruntcliffe Way, Morley"
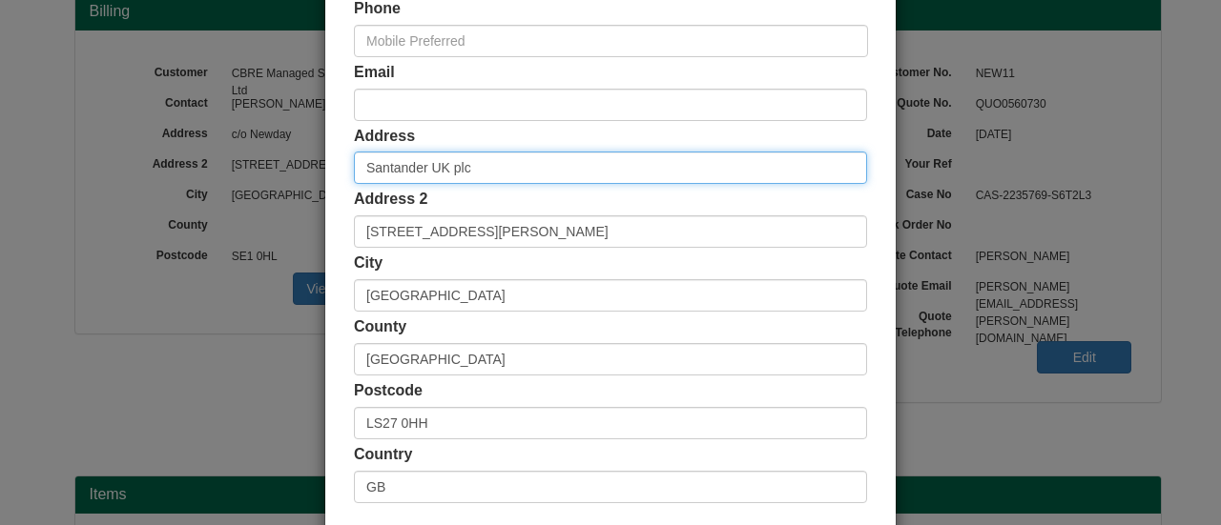
drag, startPoint x: 475, startPoint y: 164, endPoint x: 206, endPoint y: 168, distance: 268.9
click at [219, 167] on div "× Shipping Customer Name CBRE Managed Services Ltd Ship Method Free of Charge £…" at bounding box center [610, 262] width 1221 height 525
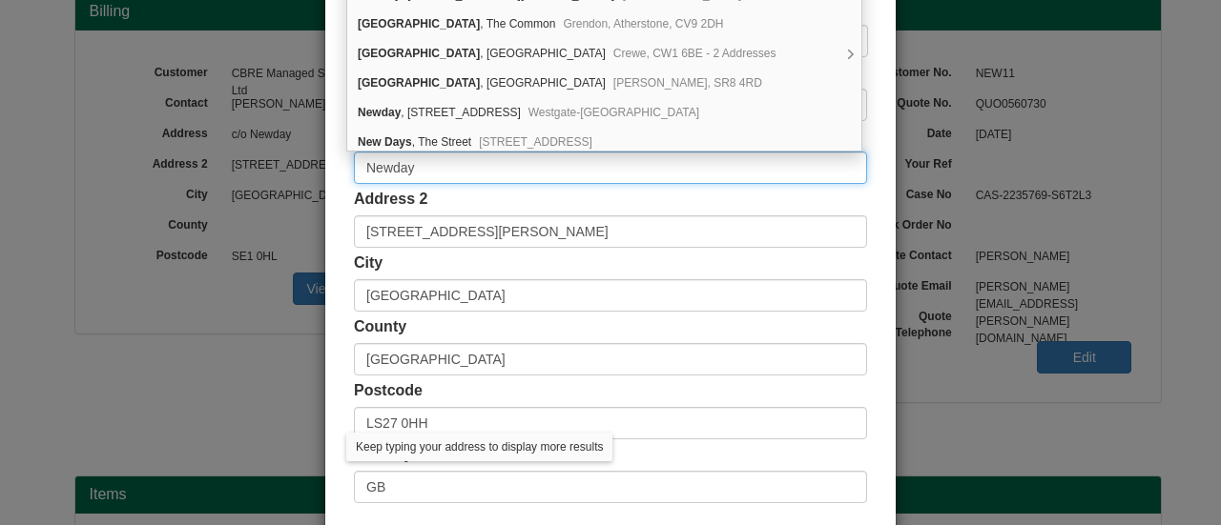
type input "Newday"
click at [354, 201] on label "Address 2" at bounding box center [390, 200] width 73 height 22
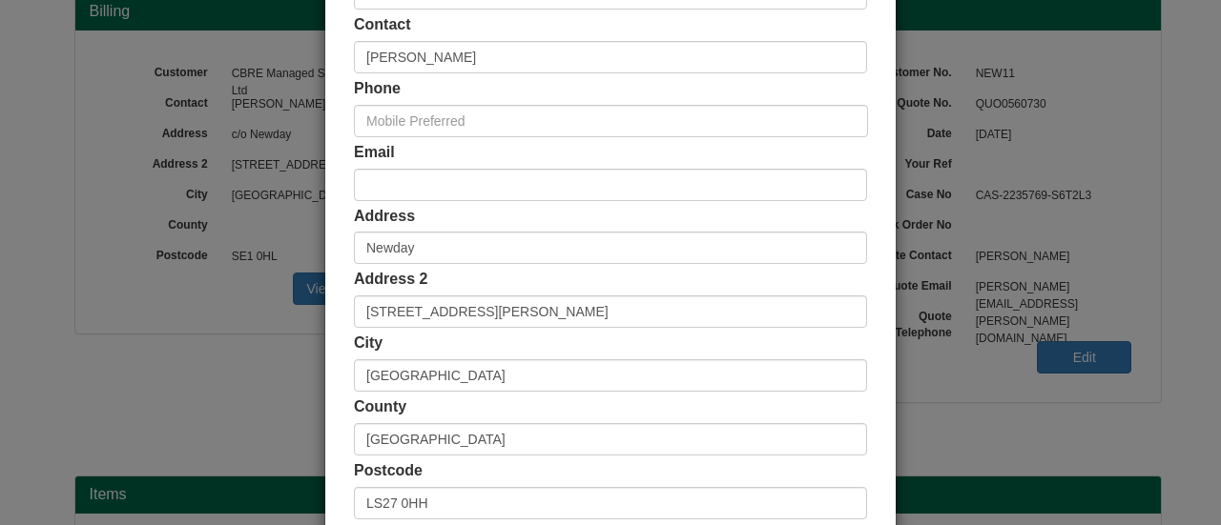
scroll to position [338, 0]
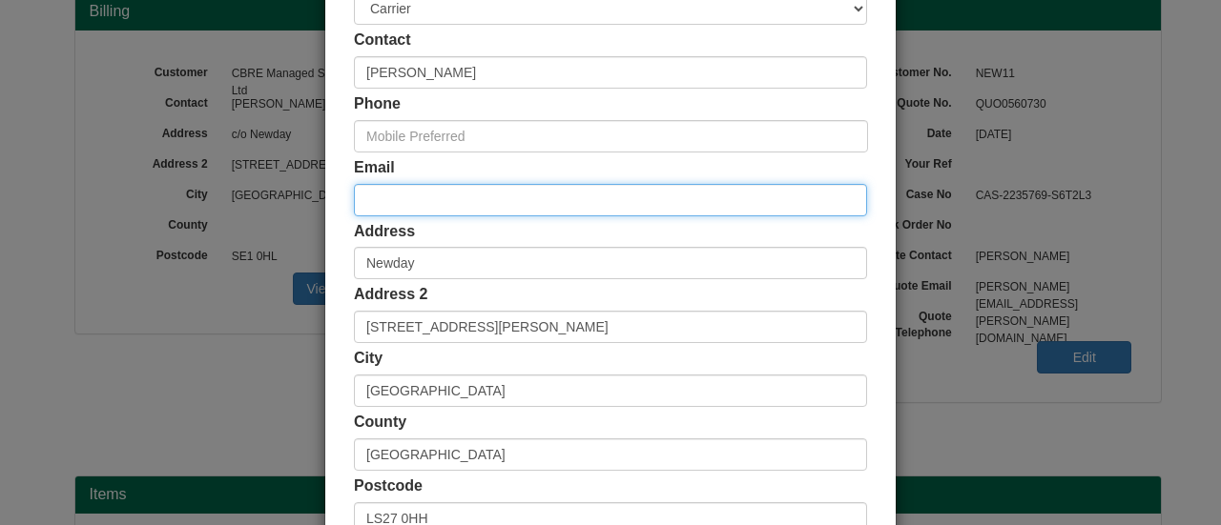
click at [441, 197] on input "email" at bounding box center [610, 200] width 513 height 32
paste input "[PERSON_NAME][EMAIL_ADDRESS][PERSON_NAME][DOMAIN_NAME]"
type input "[PERSON_NAME][EMAIL_ADDRESS][PERSON_NAME][DOMAIN_NAME]"
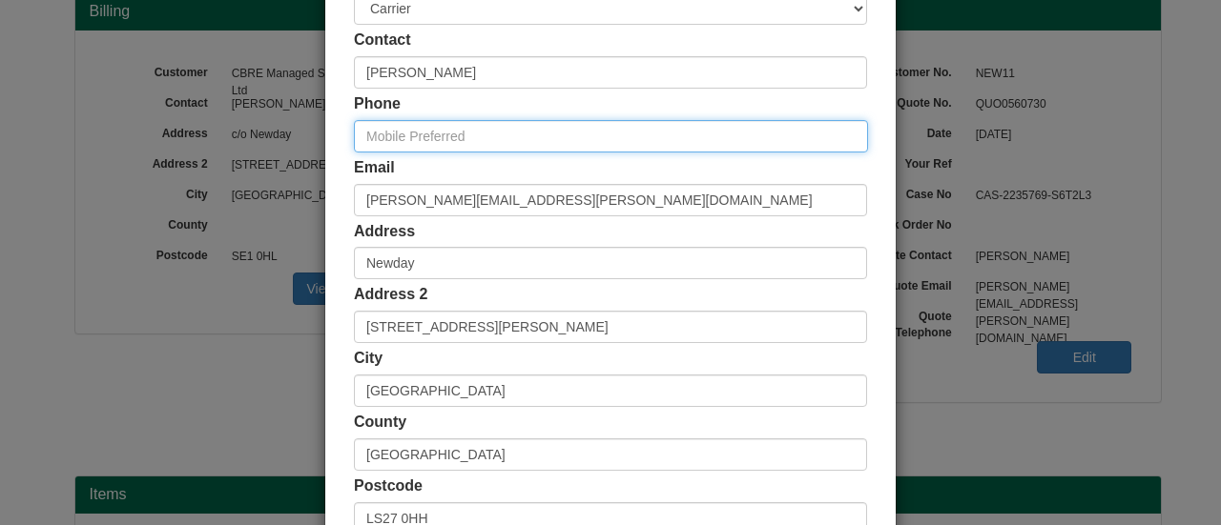
click at [436, 140] on input "text" at bounding box center [611, 136] width 514 height 32
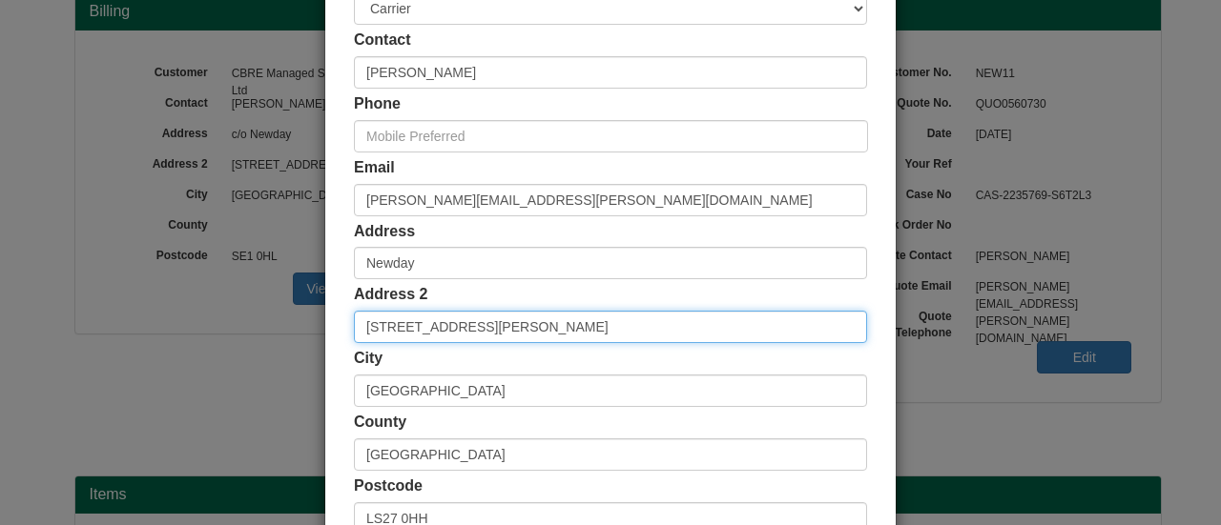
click at [366, 320] on input "1 Bruntcliffe Way, Morley" at bounding box center [610, 327] width 513 height 32
type input "Bruntcliffe Way, [PERSON_NAME]"
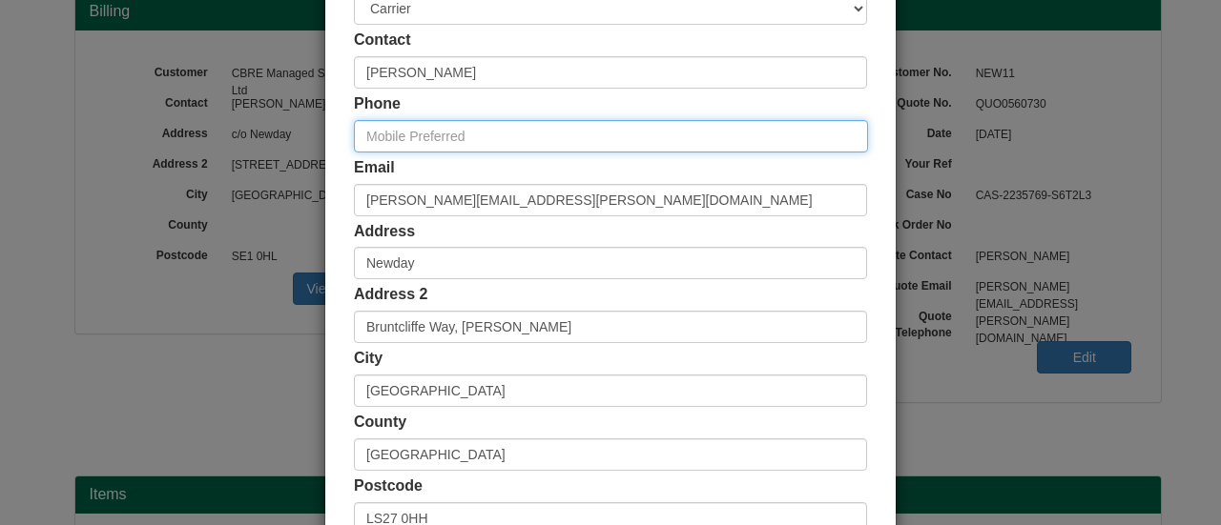
click at [438, 132] on input "text" at bounding box center [611, 136] width 514 height 32
paste input "[PHONE_NUMBER]"
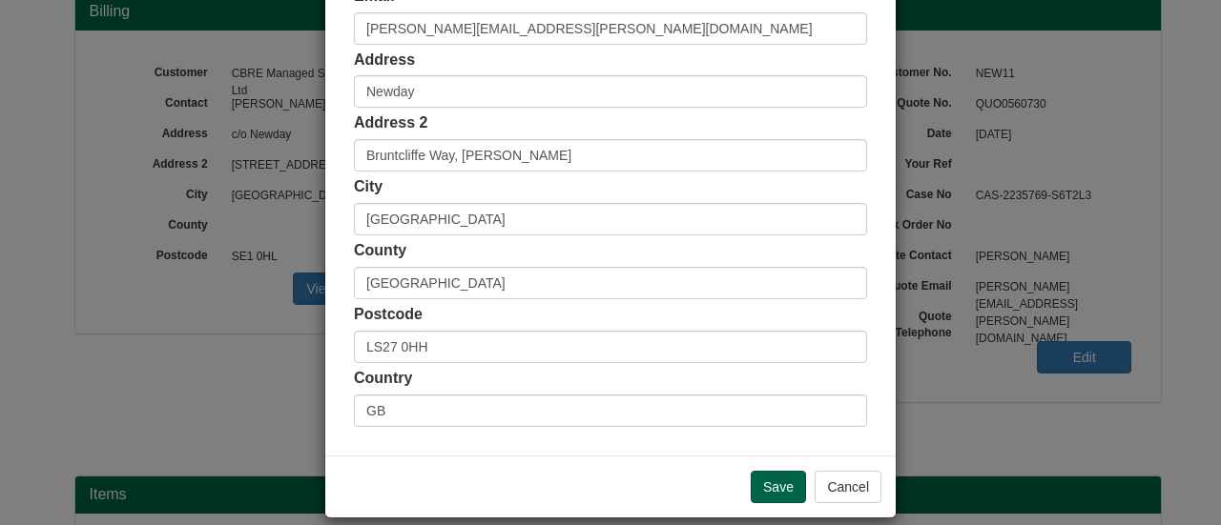
scroll to position [528, 0]
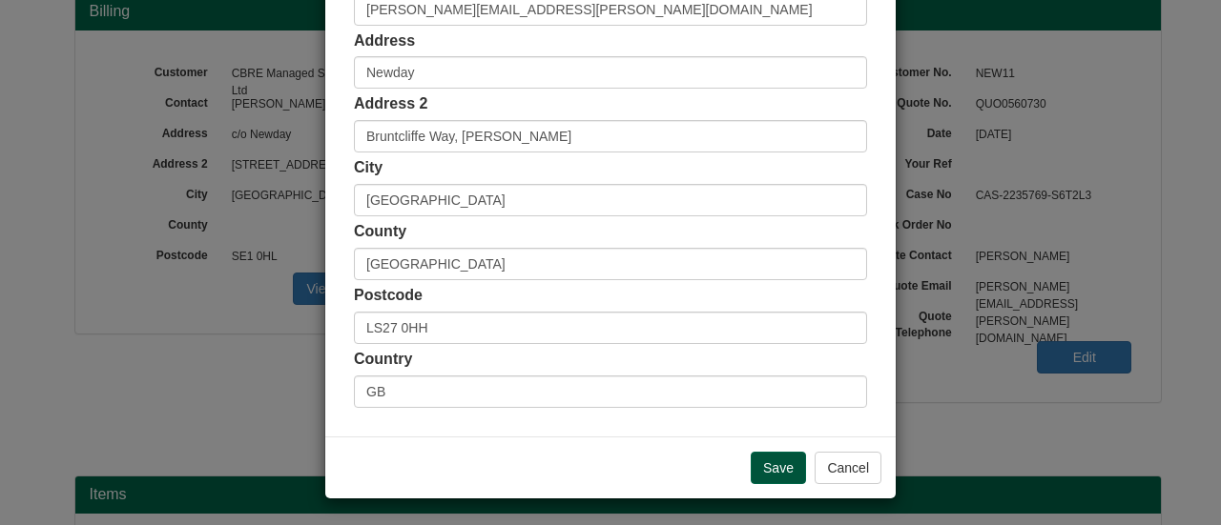
type input "[PHONE_NUMBER]"
click at [756, 455] on input "Save" at bounding box center [777, 468] width 55 height 32
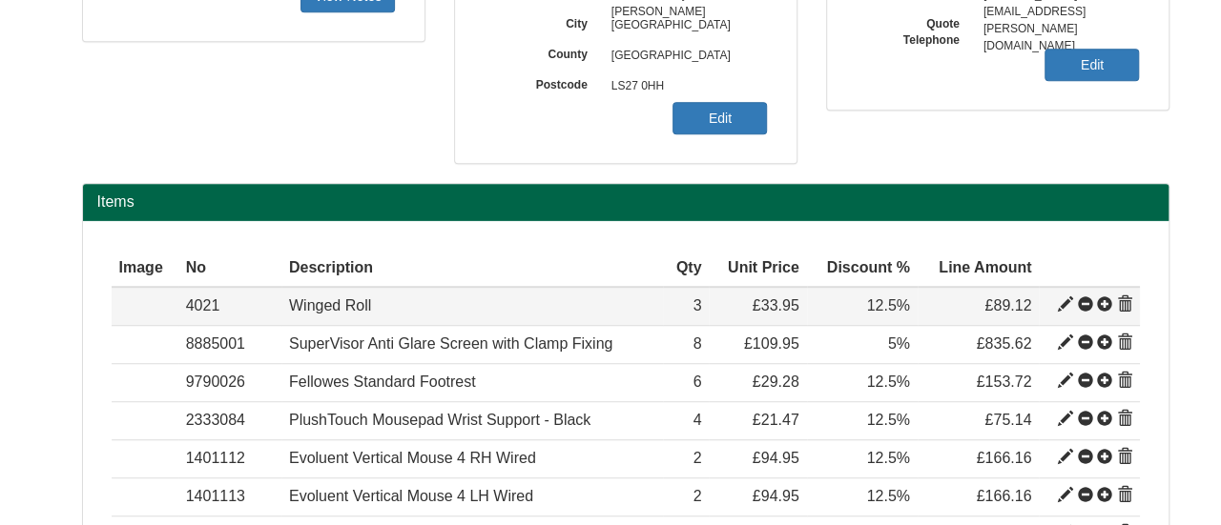
scroll to position [572, 0]
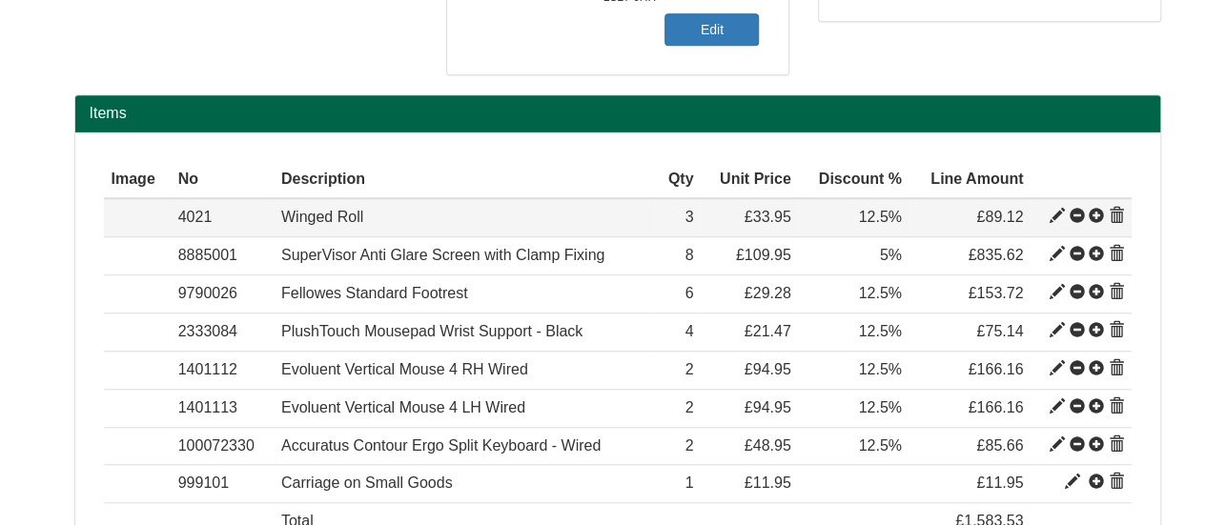
click at [1055, 218] on span at bounding box center [1057, 216] width 15 height 15
type input "Winged Roll"
type input "4.88"
type input "33.95"
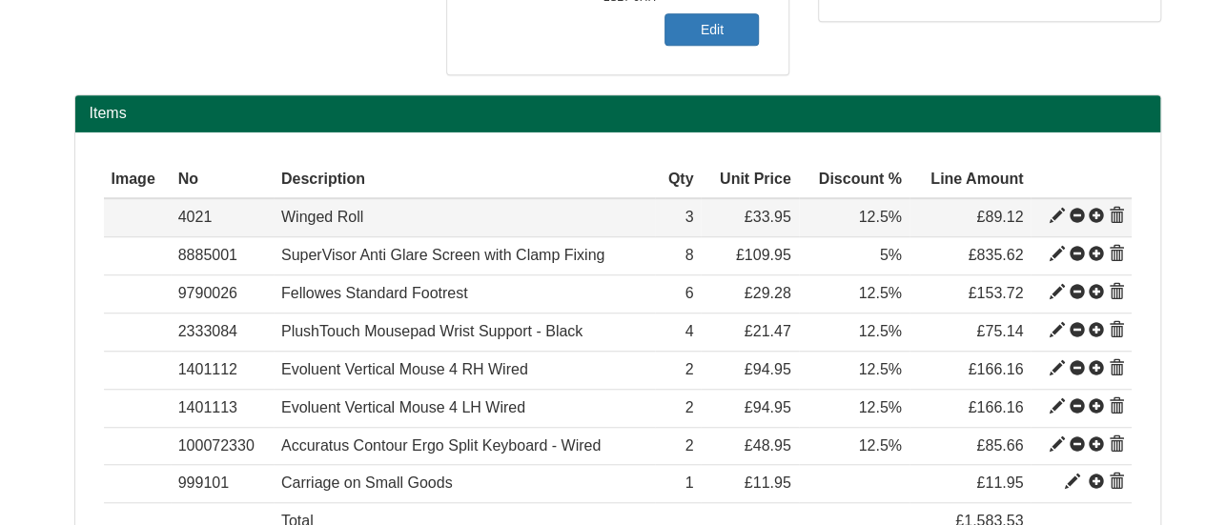
type input "3"
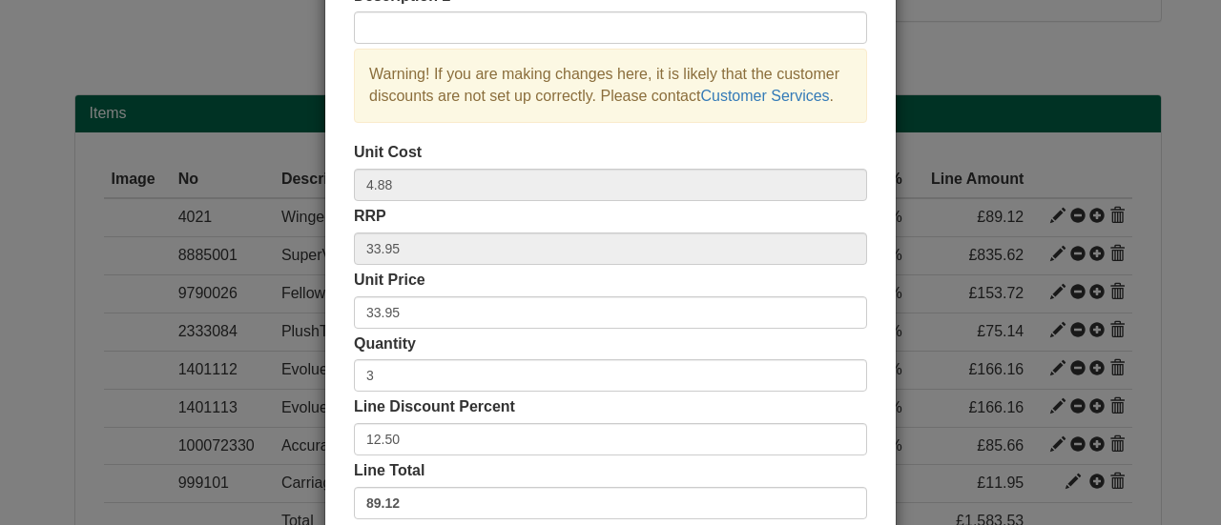
scroll to position [307, 0]
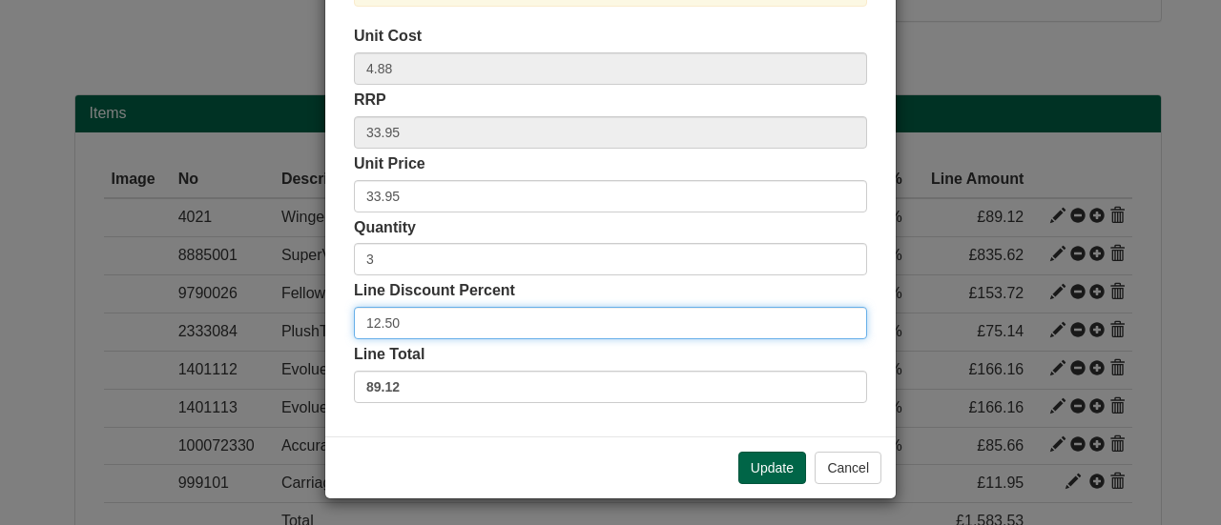
drag, startPoint x: 422, startPoint y: 318, endPoint x: 206, endPoint y: 318, distance: 216.5
click at [209, 318] on div "× Line discounts and pricing Description Winged Roll Description 2 Warning! If …" at bounding box center [610, 262] width 1221 height 525
type input "17.5"
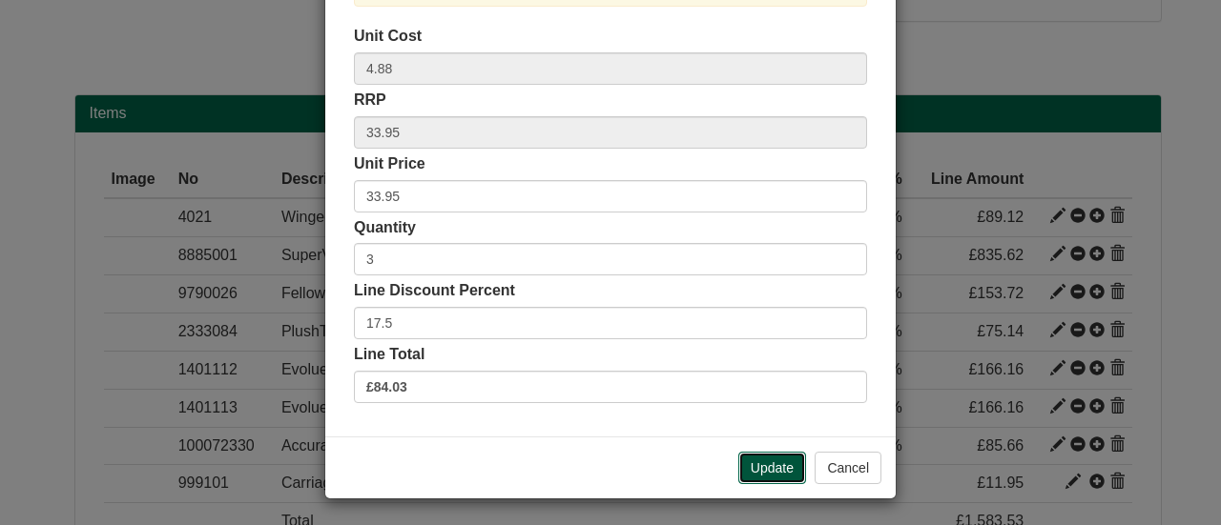
click at [774, 462] on button "Update" at bounding box center [772, 468] width 68 height 32
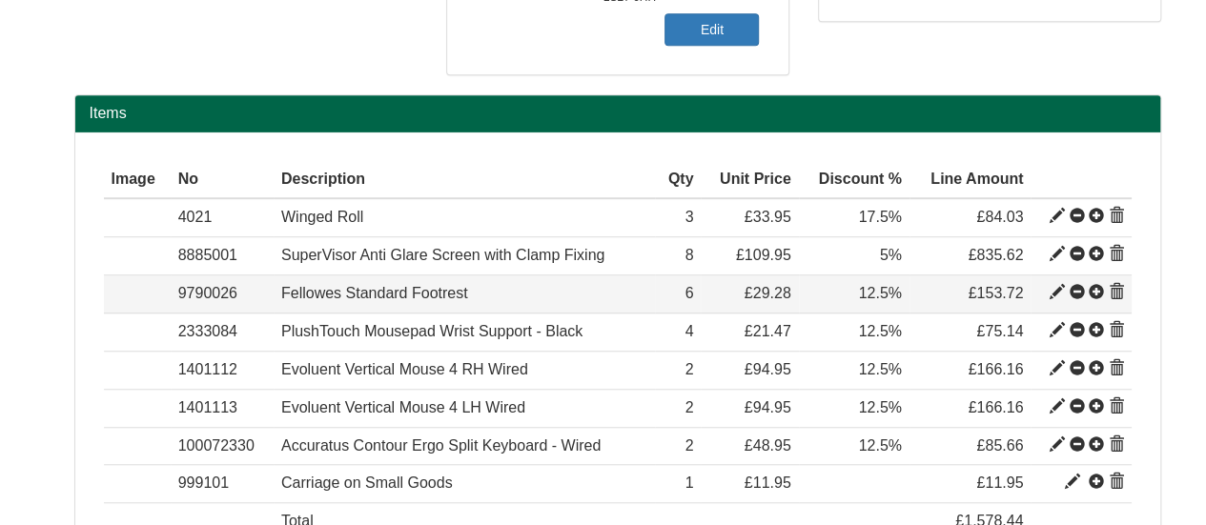
click at [1056, 292] on span at bounding box center [1057, 292] width 15 height 15
type input "Fellowes Standard Footrest"
type input "4.91"
type input "29.28"
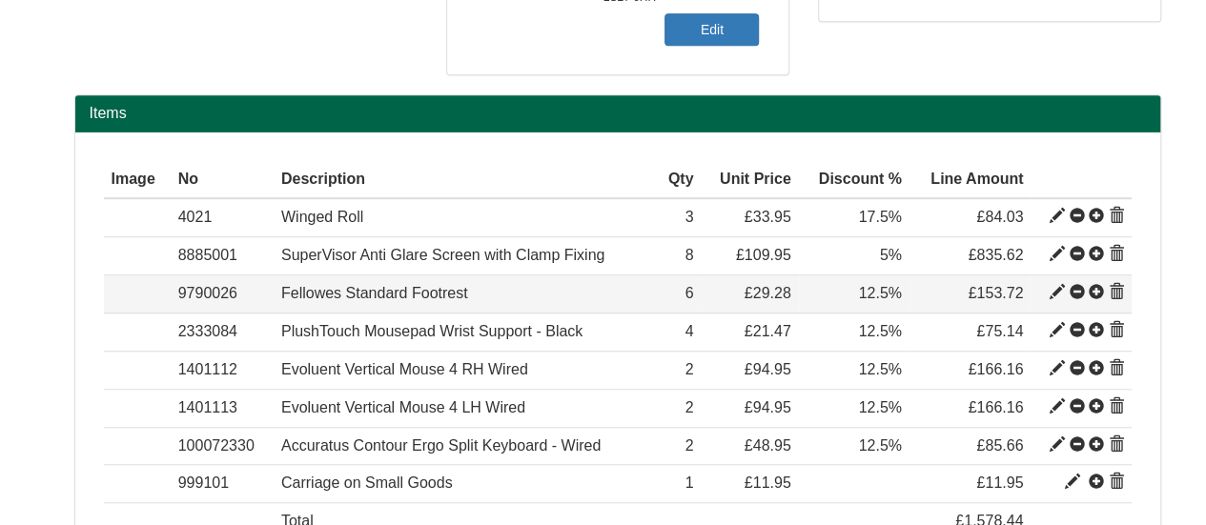
type input "6"
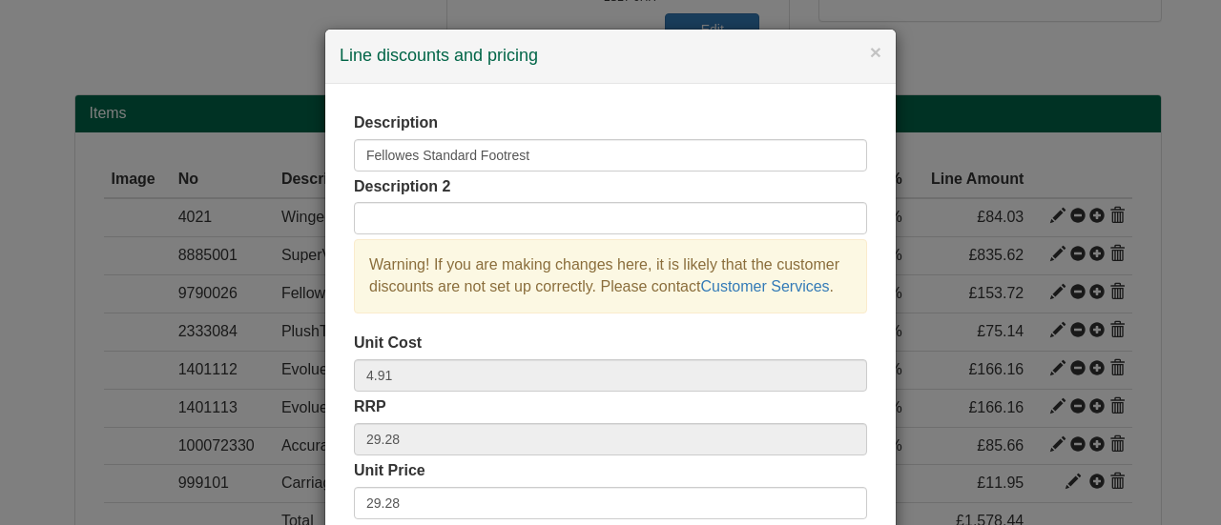
scroll to position [191, 0]
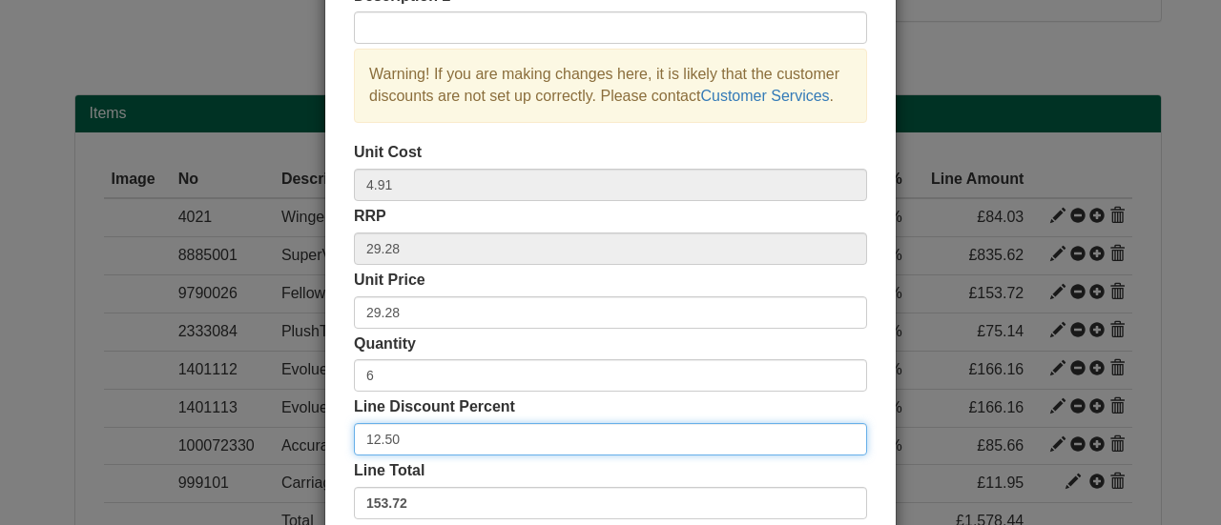
drag, startPoint x: 378, startPoint y: 430, endPoint x: 288, endPoint y: 430, distance: 89.6
click at [289, 430] on div "× Line discounts and pricing Description Fellowes Standard Footrest Description…" at bounding box center [610, 262] width 1221 height 525
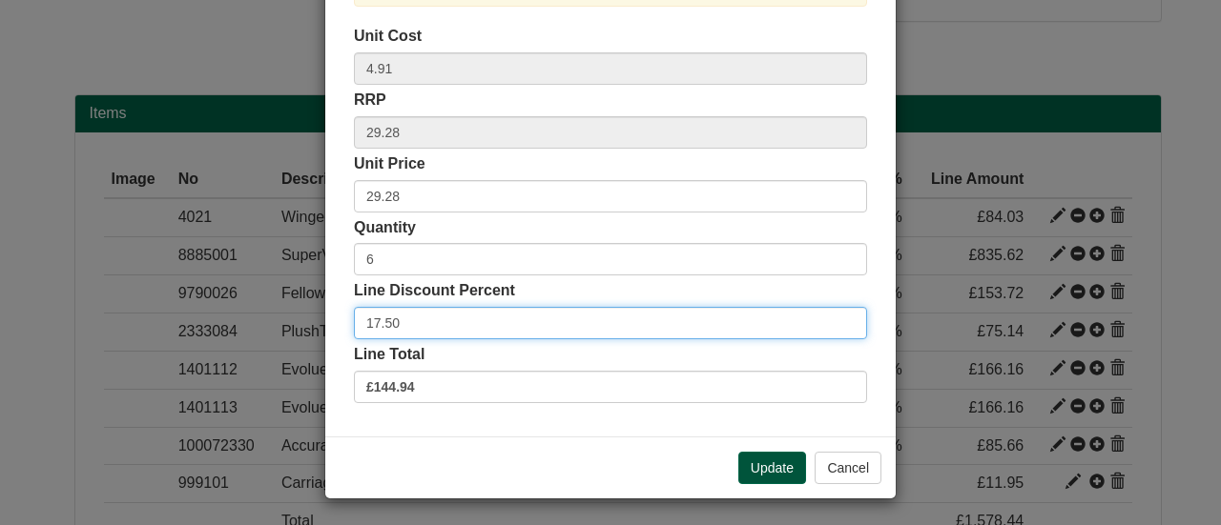
type input "17.50"
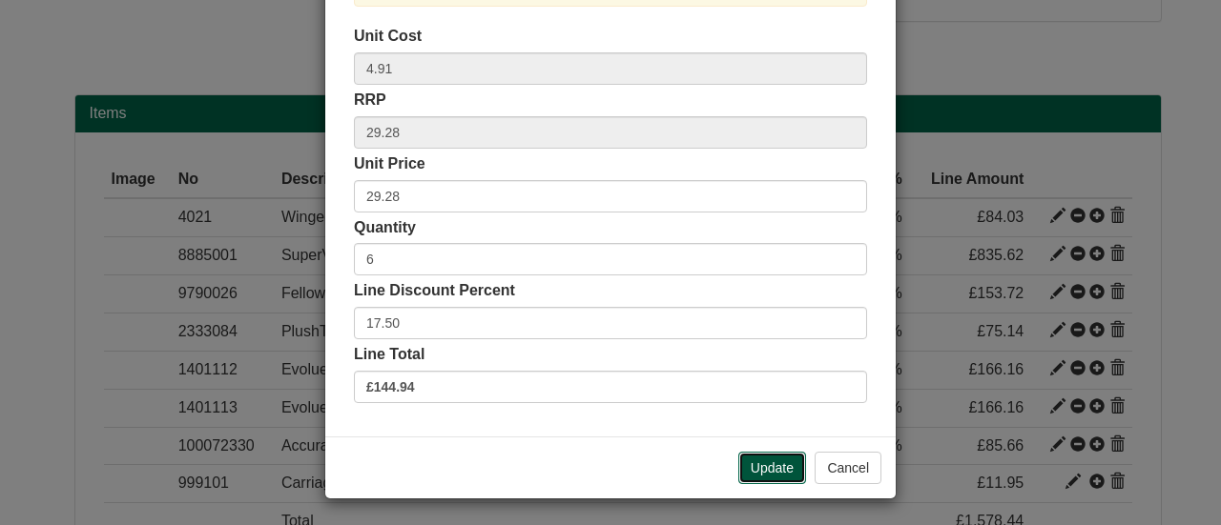
click at [768, 470] on button "Update" at bounding box center [772, 468] width 68 height 32
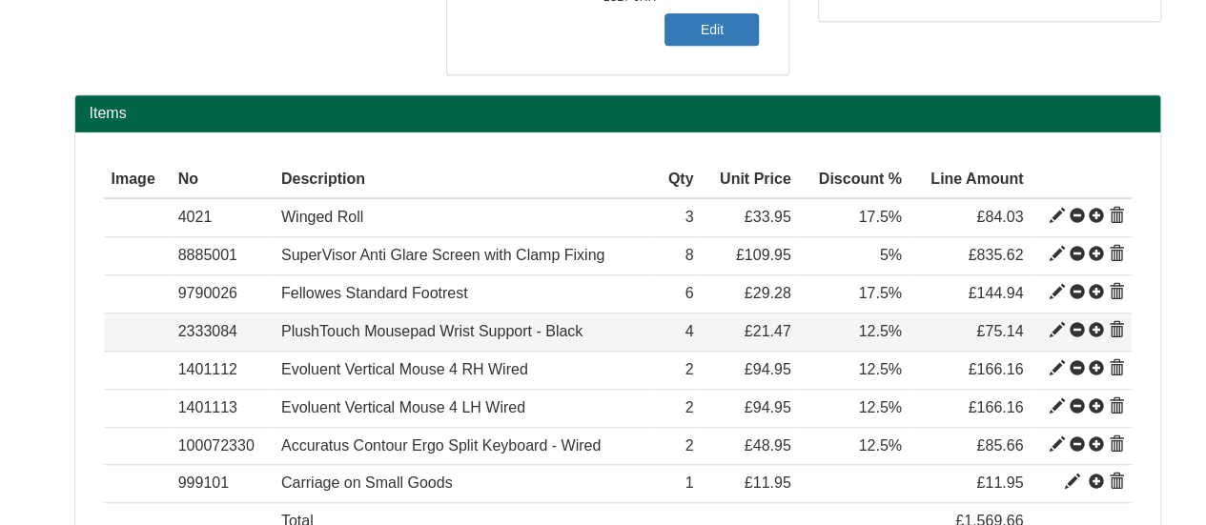
click at [1057, 327] on span at bounding box center [1057, 330] width 15 height 15
type input "PlushTouch Mousepad Wrist Support - Black"
type input "2.25"
type input "21.47"
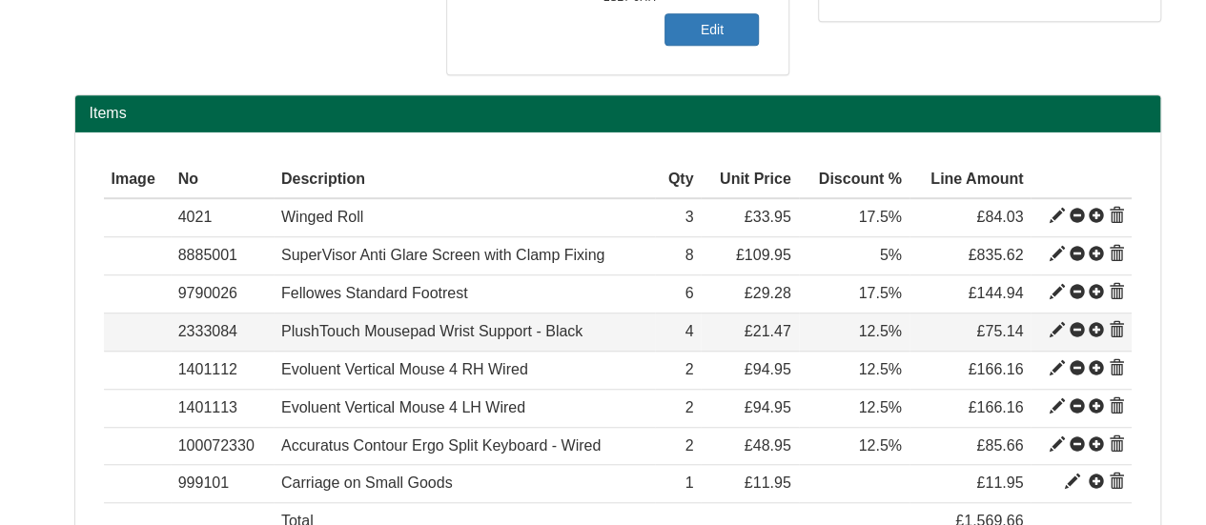
type input "4"
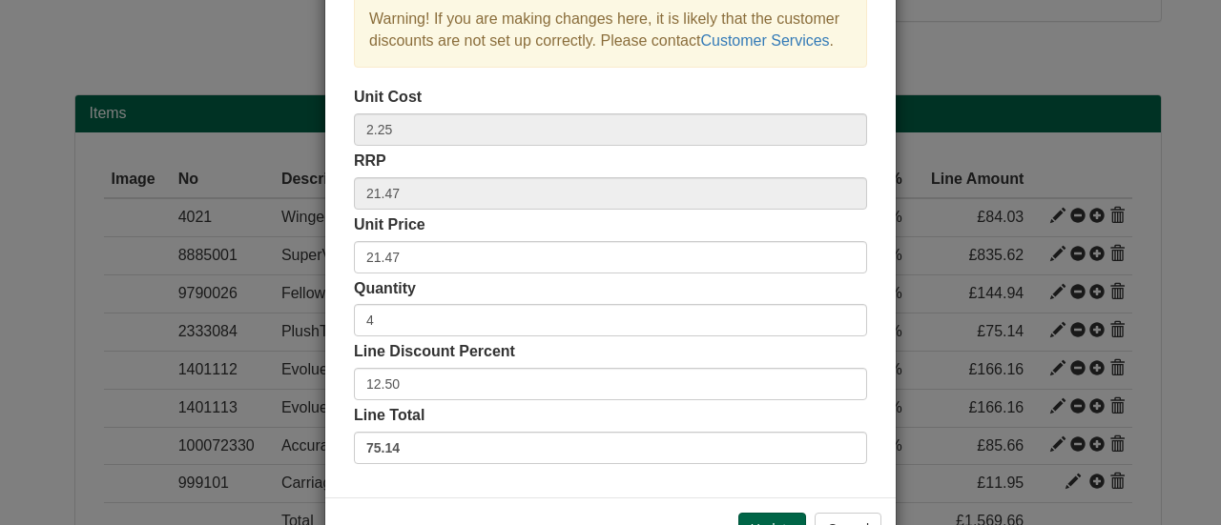
scroll to position [286, 0]
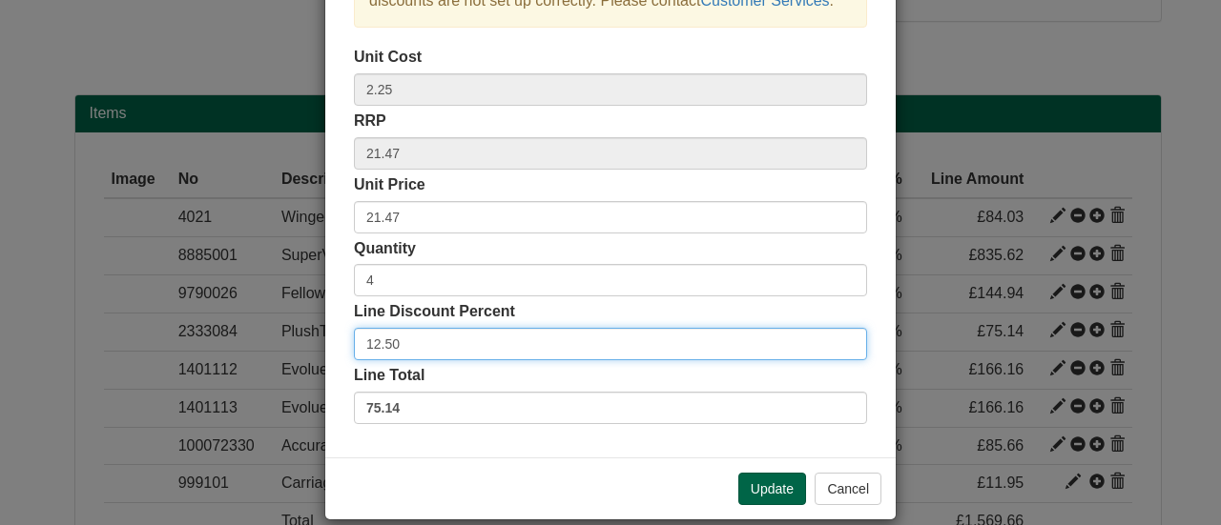
drag, startPoint x: 396, startPoint y: 343, endPoint x: 130, endPoint y: 360, distance: 266.6
click at [176, 343] on div "× Line discounts and pricing Description PlushTouch Mousepad Wrist Support - Bl…" at bounding box center [610, 262] width 1221 height 525
type input "17.50"
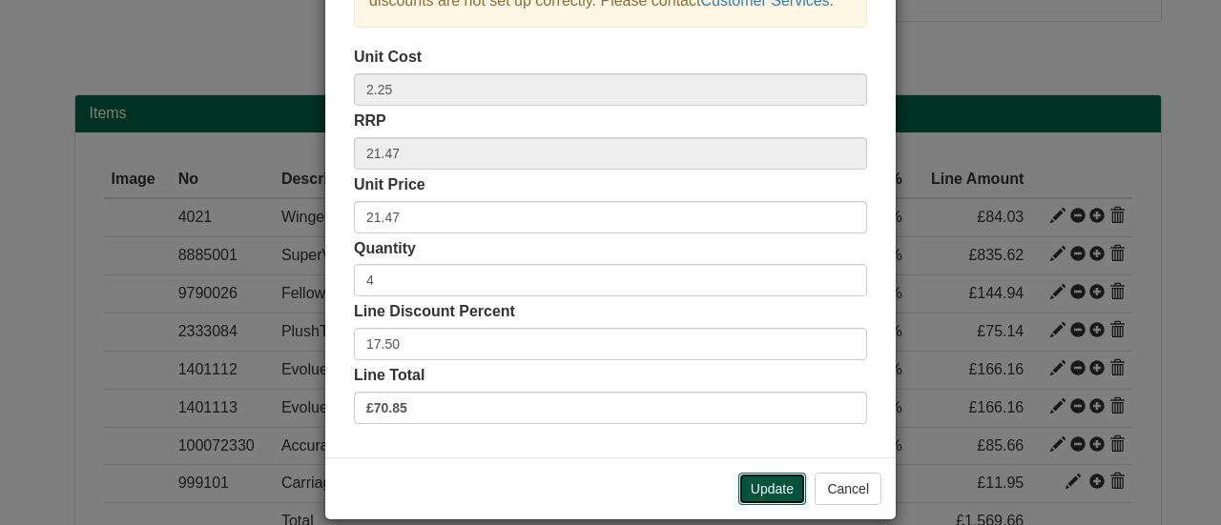
click at [763, 488] on button "Update" at bounding box center [772, 489] width 68 height 32
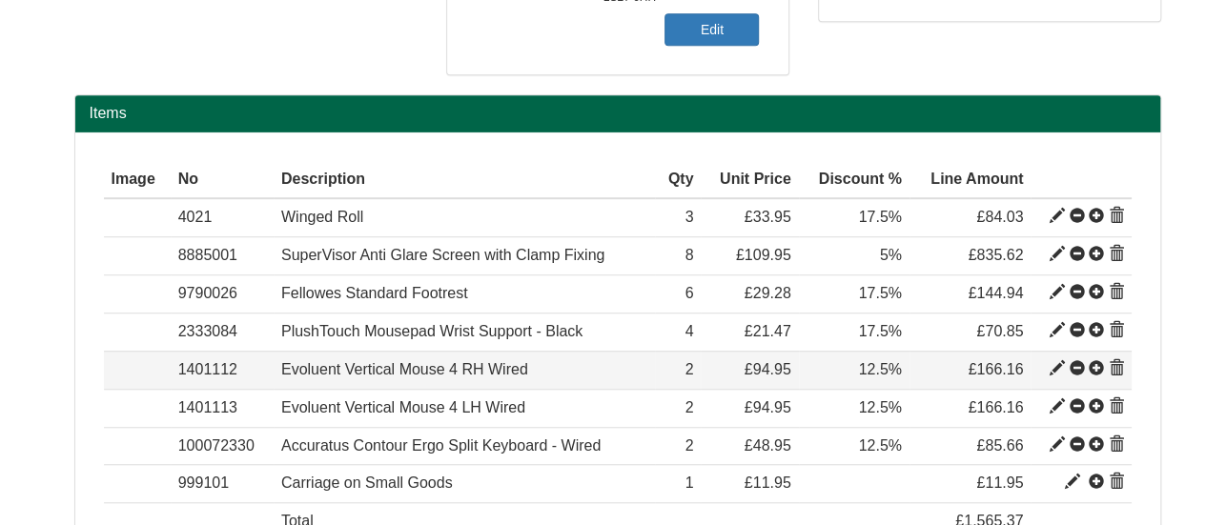
click at [1055, 367] on span at bounding box center [1057, 368] width 15 height 15
type input "Evoluent Vertical Mouse 4 RH Wired"
type input "54.59"
type input "94.95"
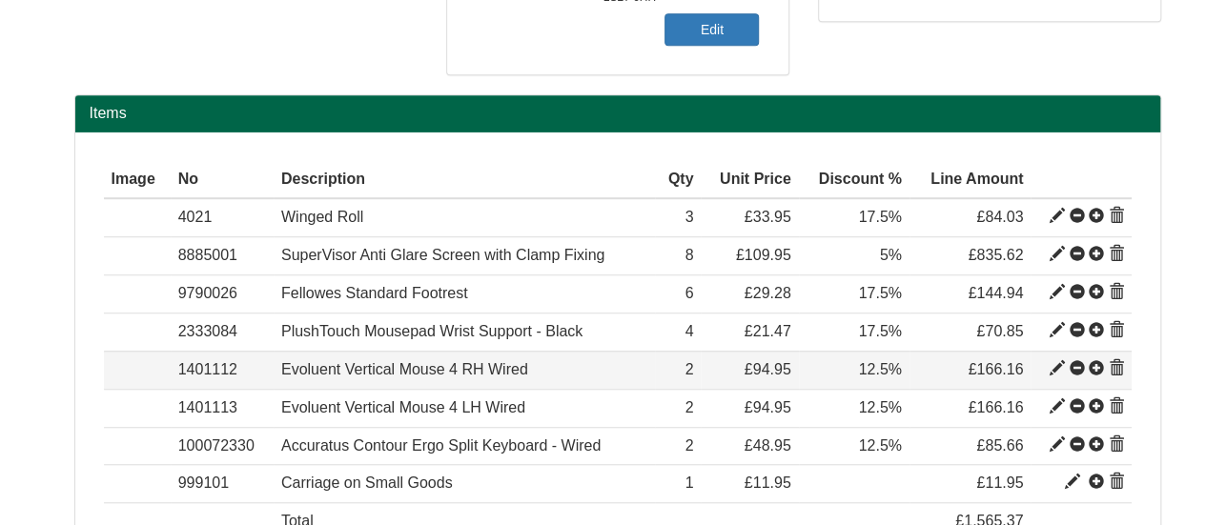
type input "2"
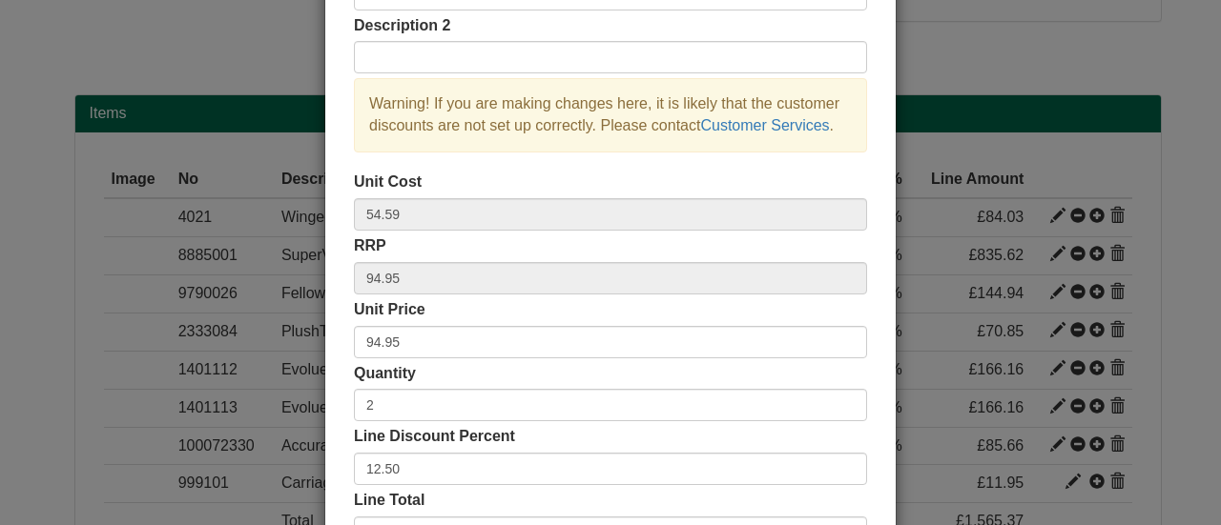
scroll to position [191, 0]
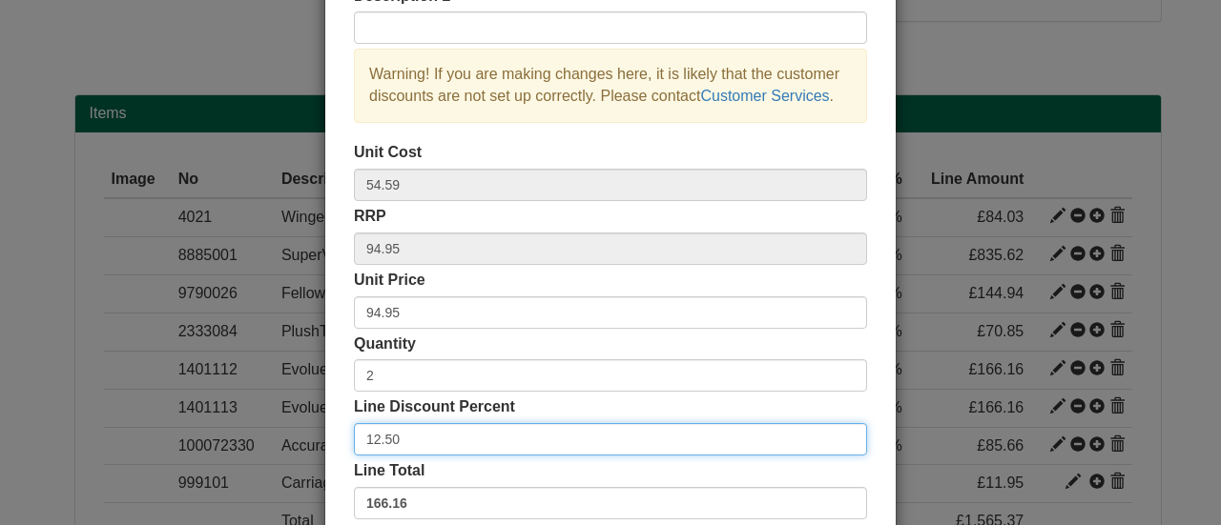
drag, startPoint x: 383, startPoint y: 445, endPoint x: 212, endPoint y: 443, distance: 171.7
click at [212, 443] on div "× Line discounts and pricing Description Evoluent Vertical Mouse 4 RH Wired Des…" at bounding box center [610, 262] width 1221 height 525
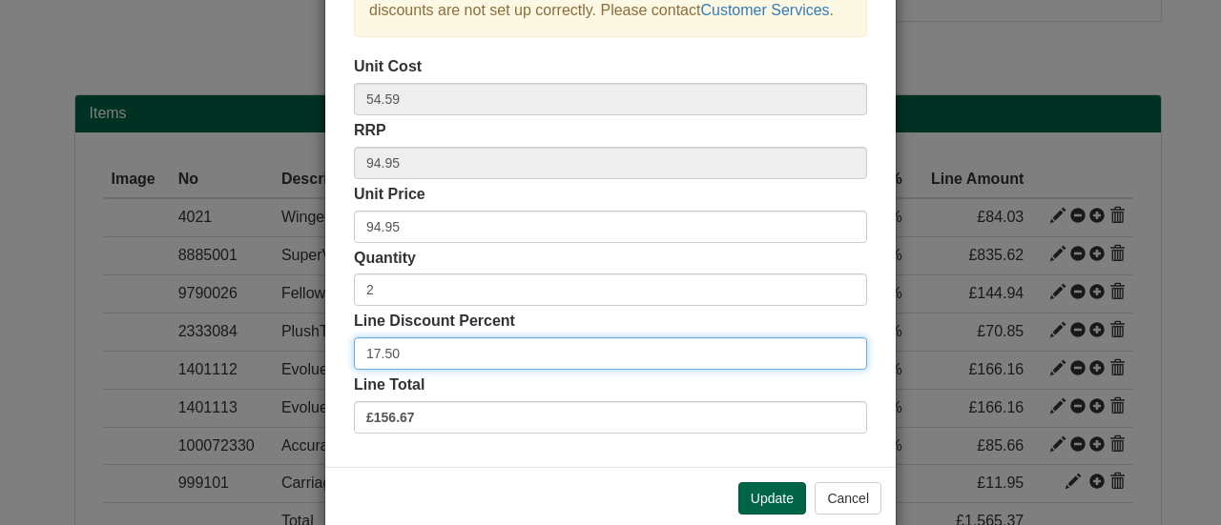
scroll to position [307, 0]
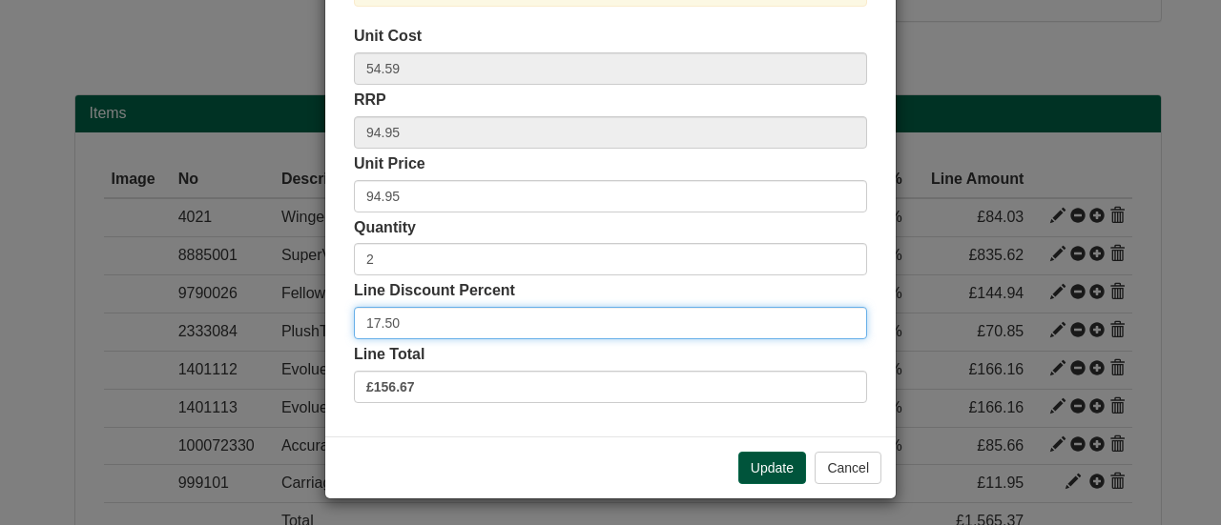
type input "17.50"
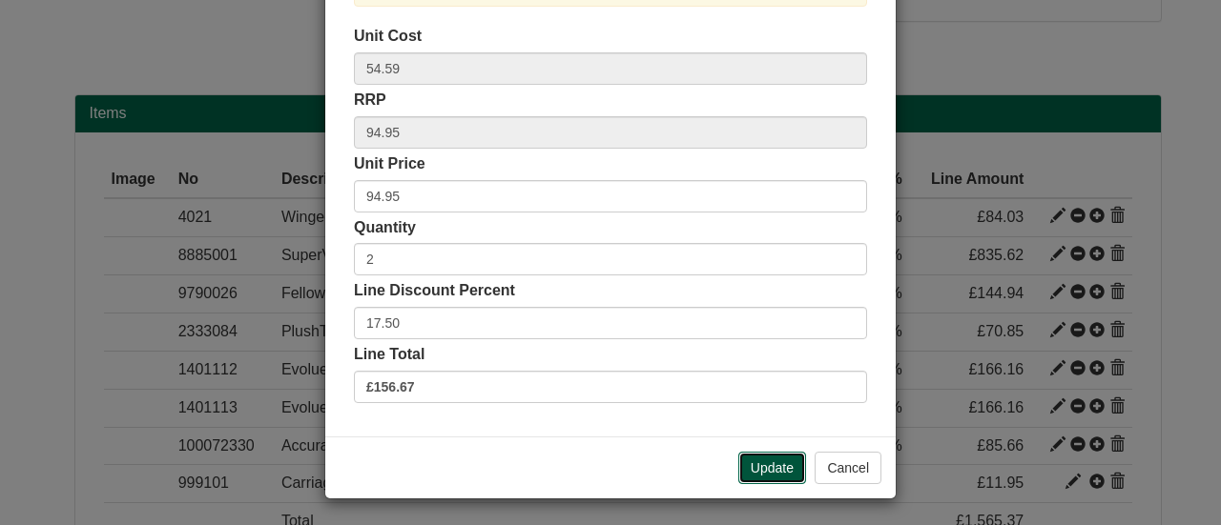
click at [748, 461] on button "Update" at bounding box center [772, 468] width 68 height 32
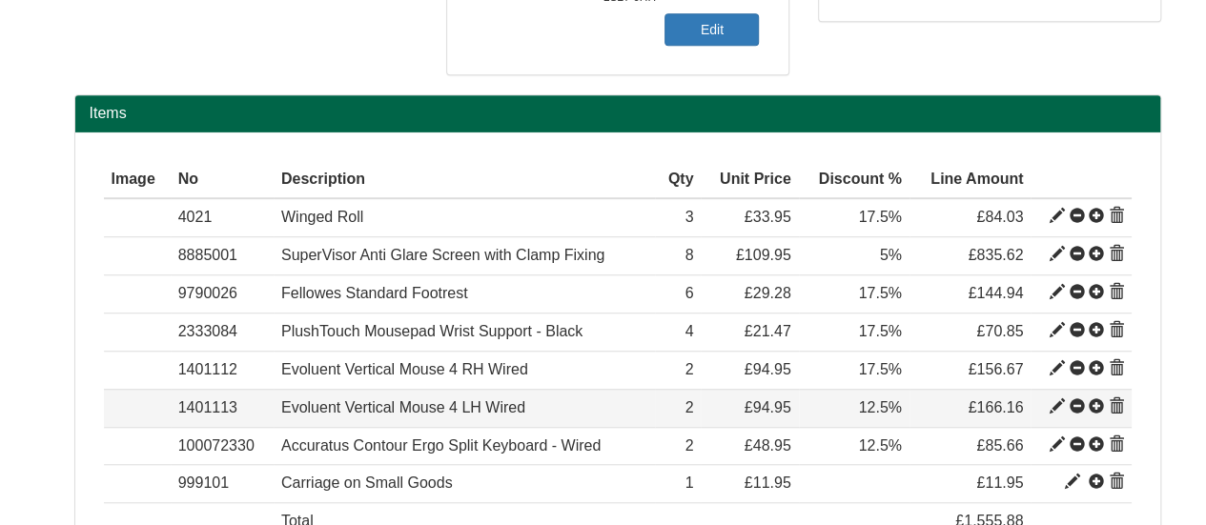
click at [1052, 404] on span at bounding box center [1057, 407] width 15 height 15
type input "Evoluent Vertical Mouse 4 LH Wired"
type input "54.57"
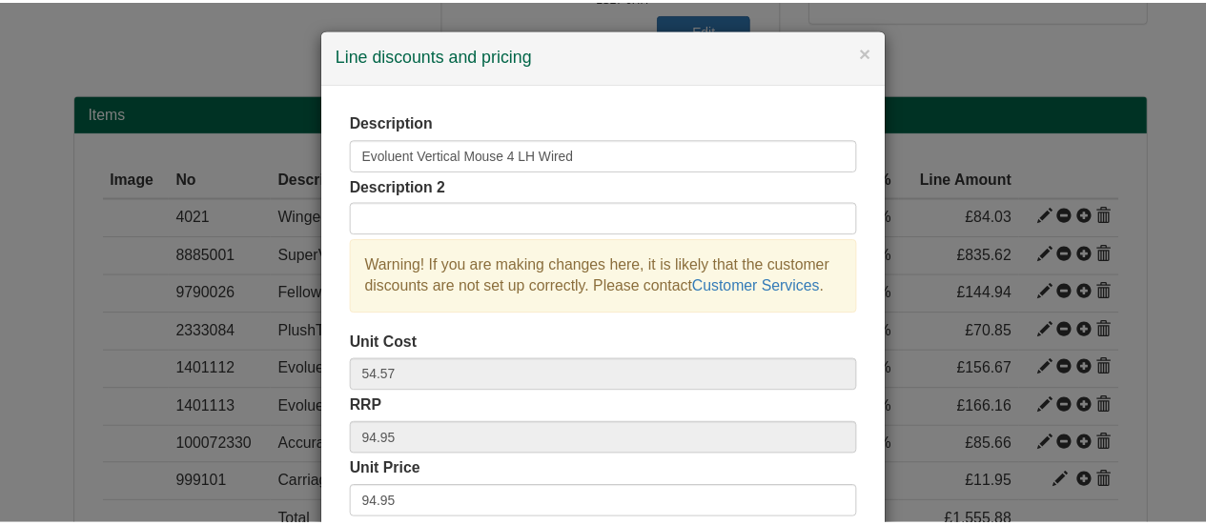
scroll to position [286, 0]
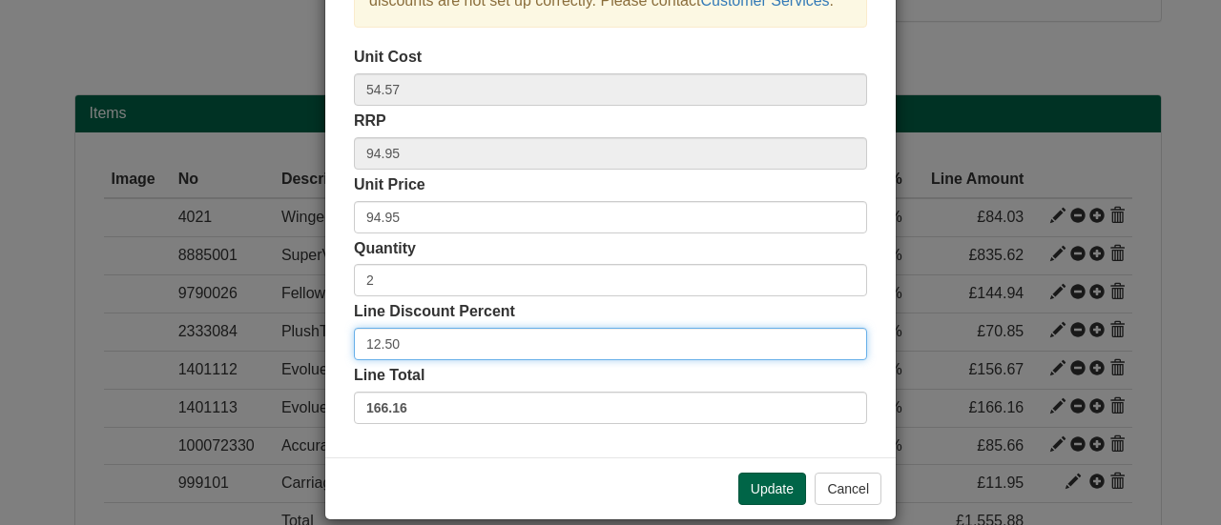
drag, startPoint x: 406, startPoint y: 339, endPoint x: 177, endPoint y: 360, distance: 229.9
click at [232, 340] on div "× Line discounts and pricing Description Evoluent Vertical Mouse 4 LH Wired Des…" at bounding box center [610, 262] width 1221 height 525
type input "17.50"
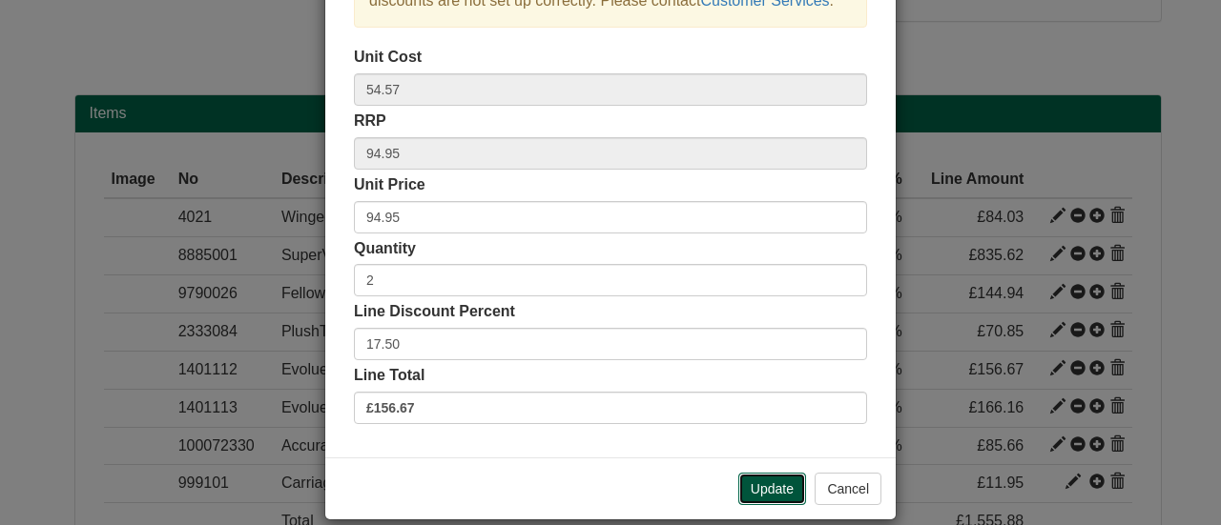
click at [738, 487] on button "Update" at bounding box center [772, 489] width 68 height 32
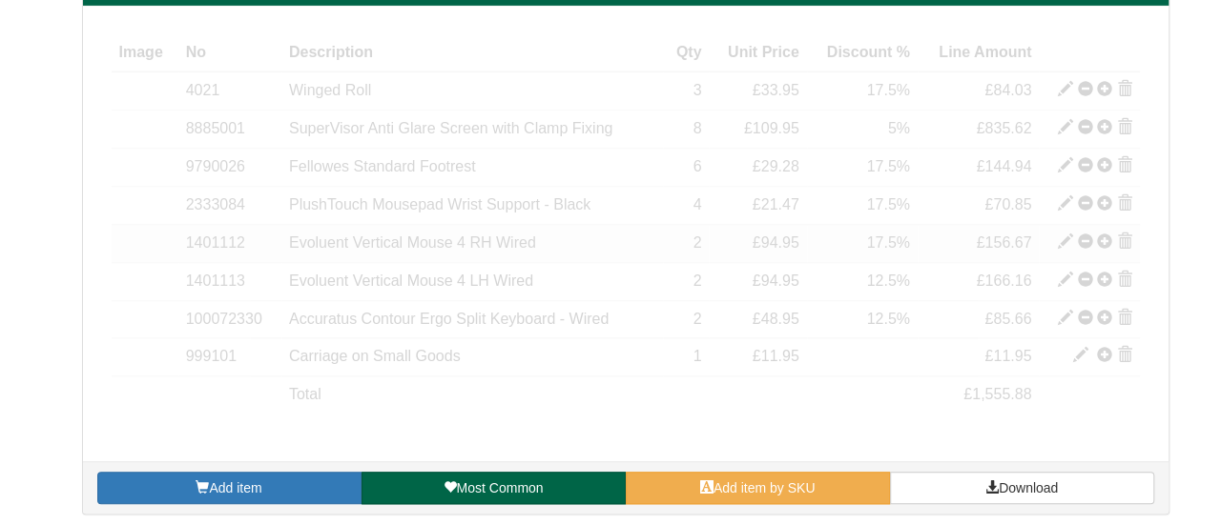
scroll to position [700, 0]
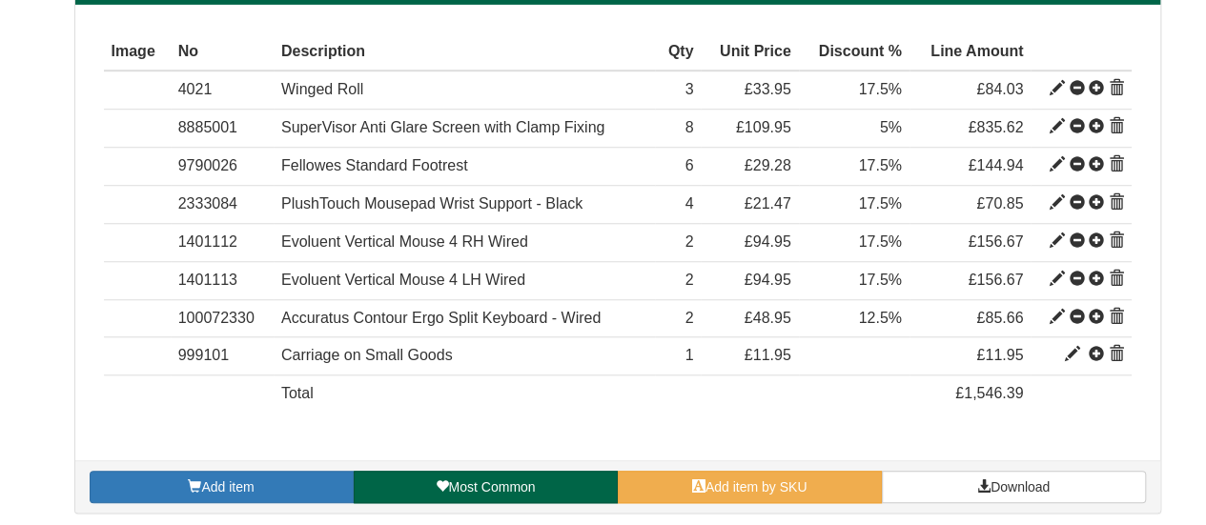
click at [1055, 318] on span at bounding box center [1057, 317] width 15 height 15
type input "Accuratus Contour Ergo Split Keyboard - Wired"
type input "Black"
type input "23.92"
type input "48.95"
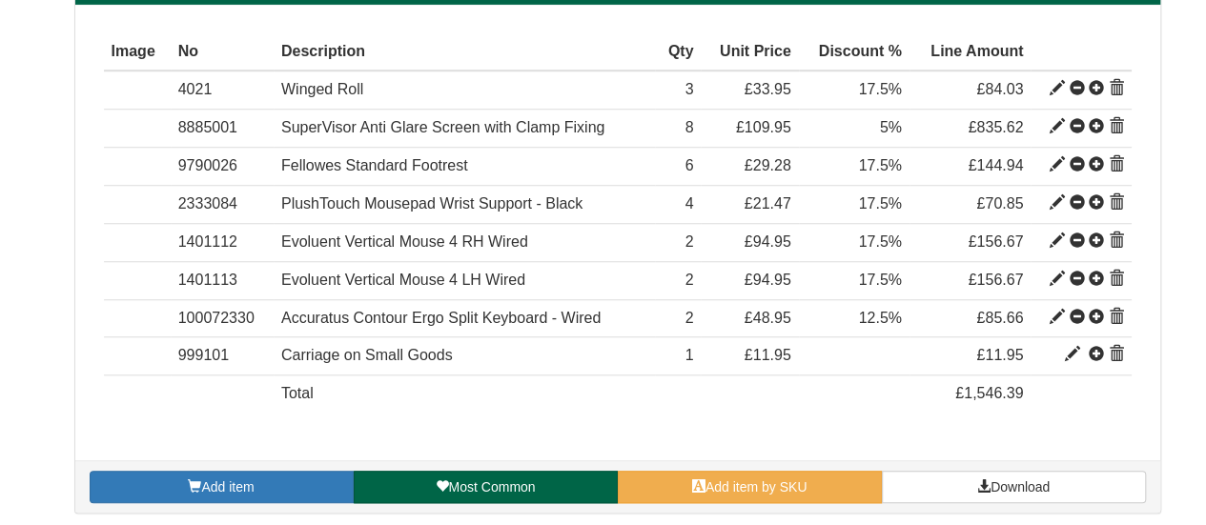
type input "48.95"
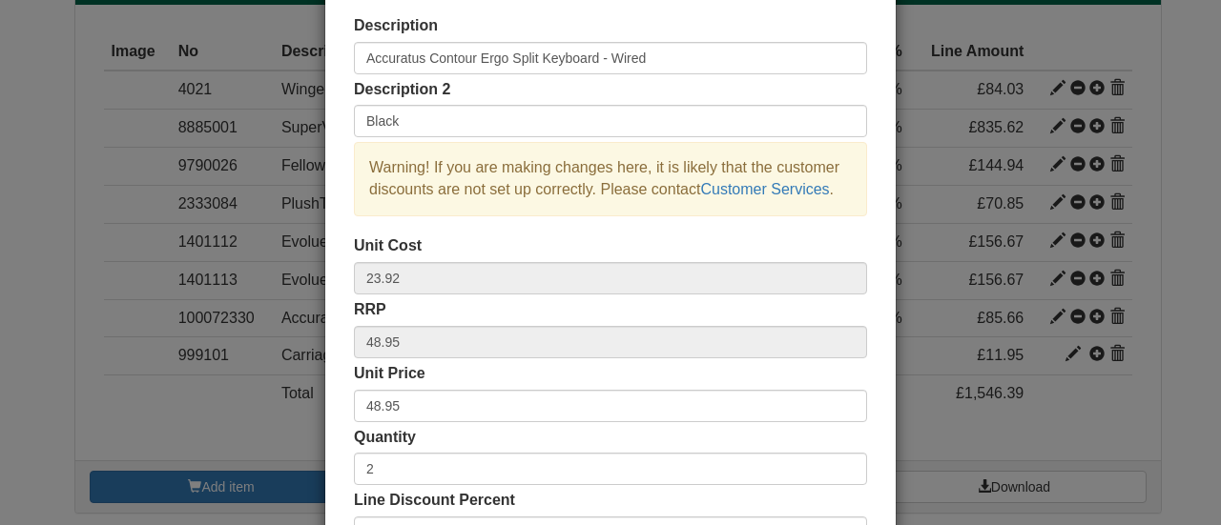
scroll to position [191, 0]
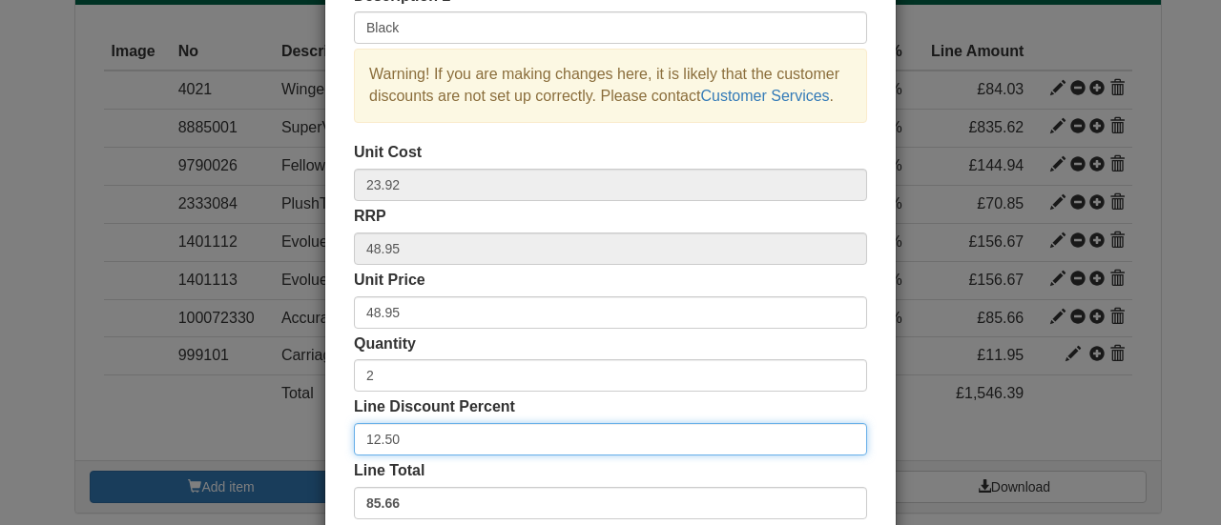
drag, startPoint x: 384, startPoint y: 440, endPoint x: 273, endPoint y: 436, distance: 111.6
click at [325, 438] on div "Description Accuratus Contour Ergo Split Keyboard - Wired Description 2 Black W…" at bounding box center [610, 223] width 570 height 660
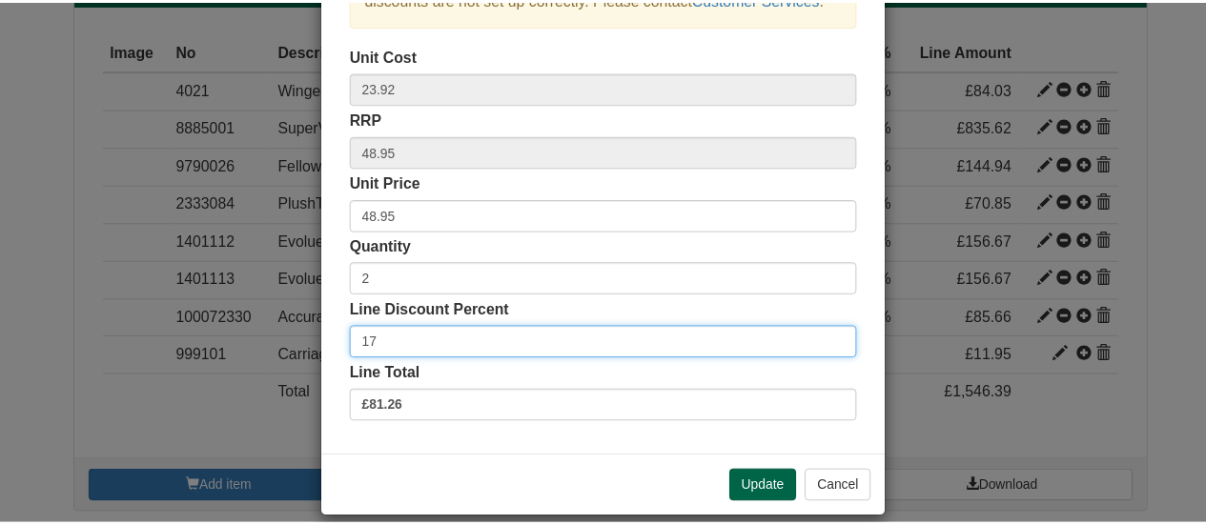
scroll to position [307, 0]
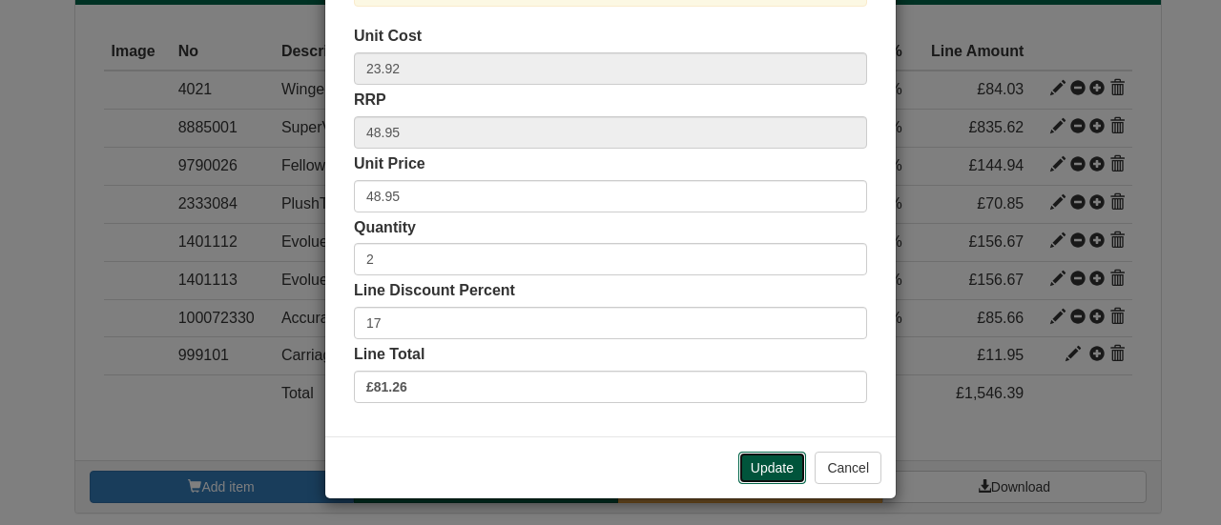
click at [744, 459] on button "Update" at bounding box center [772, 468] width 68 height 32
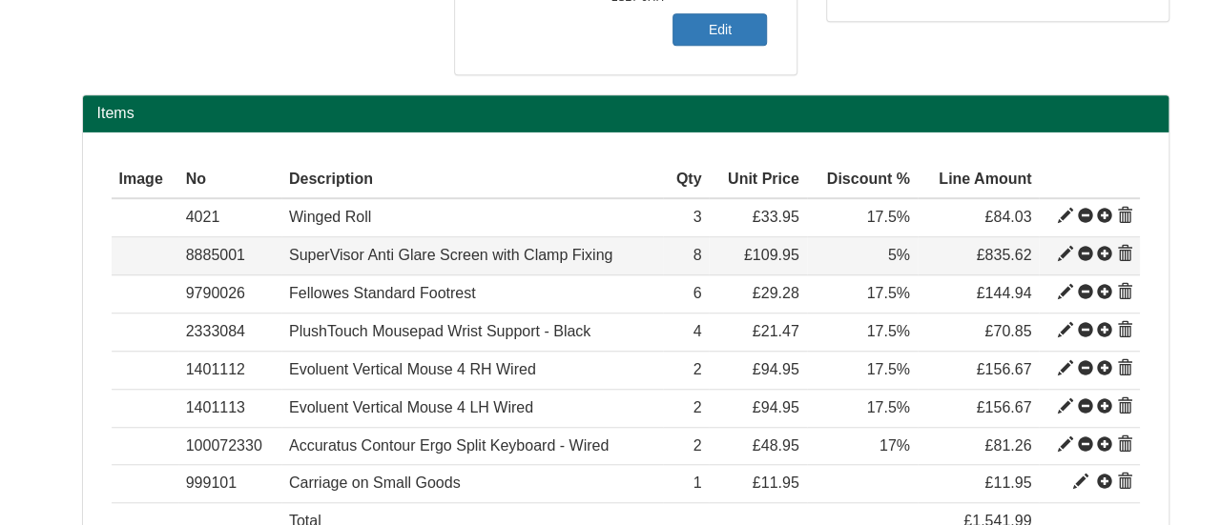
scroll to position [700, 0]
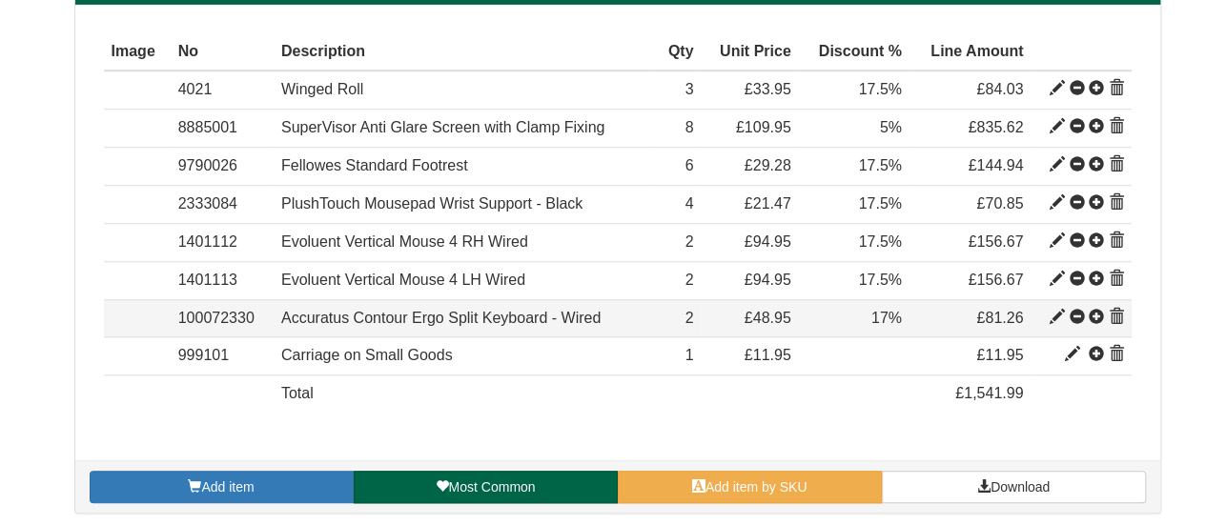
click at [1053, 310] on span at bounding box center [1057, 317] width 15 height 15
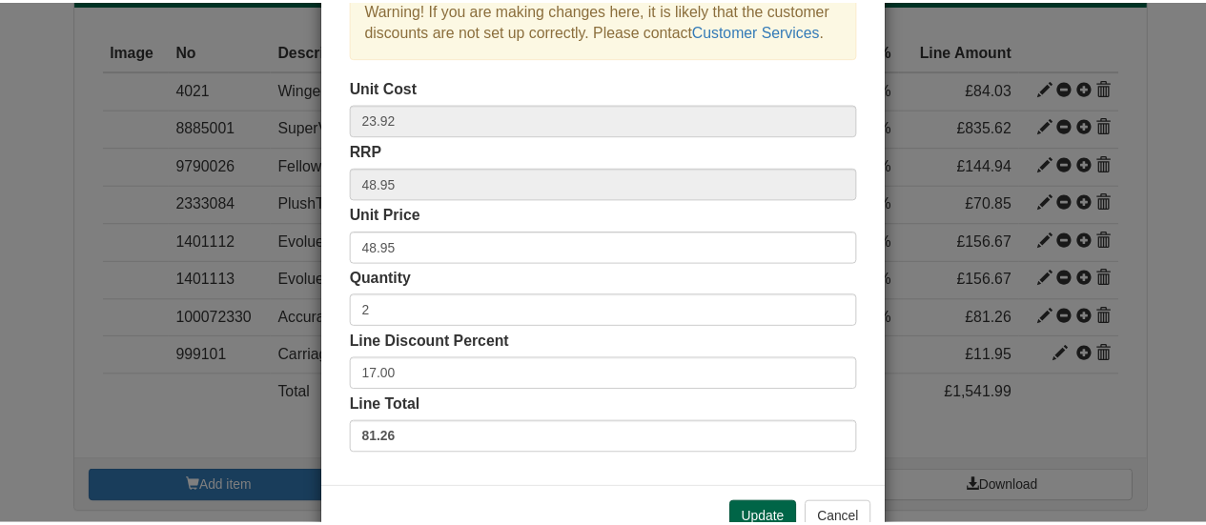
scroll to position [286, 0]
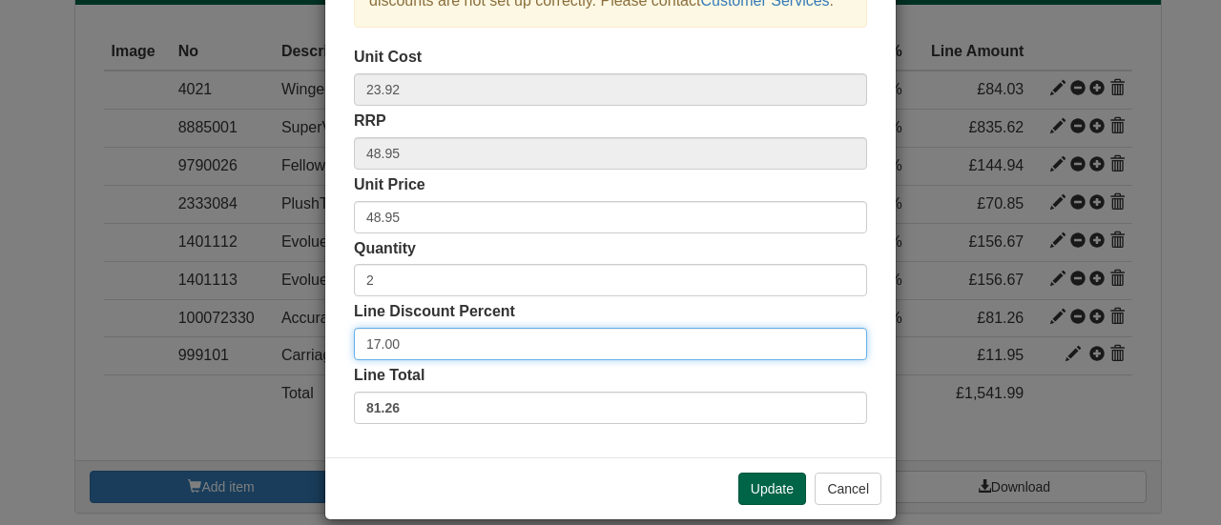
click at [411, 346] on input "17.00" at bounding box center [610, 344] width 513 height 32
type input "17.5"
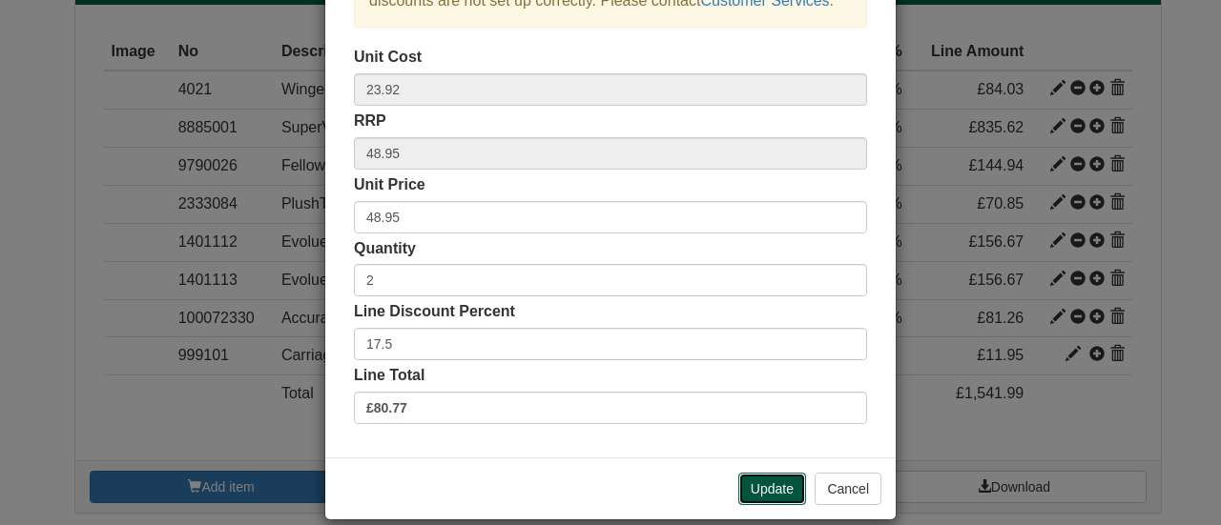
click at [775, 485] on button "Update" at bounding box center [772, 489] width 68 height 32
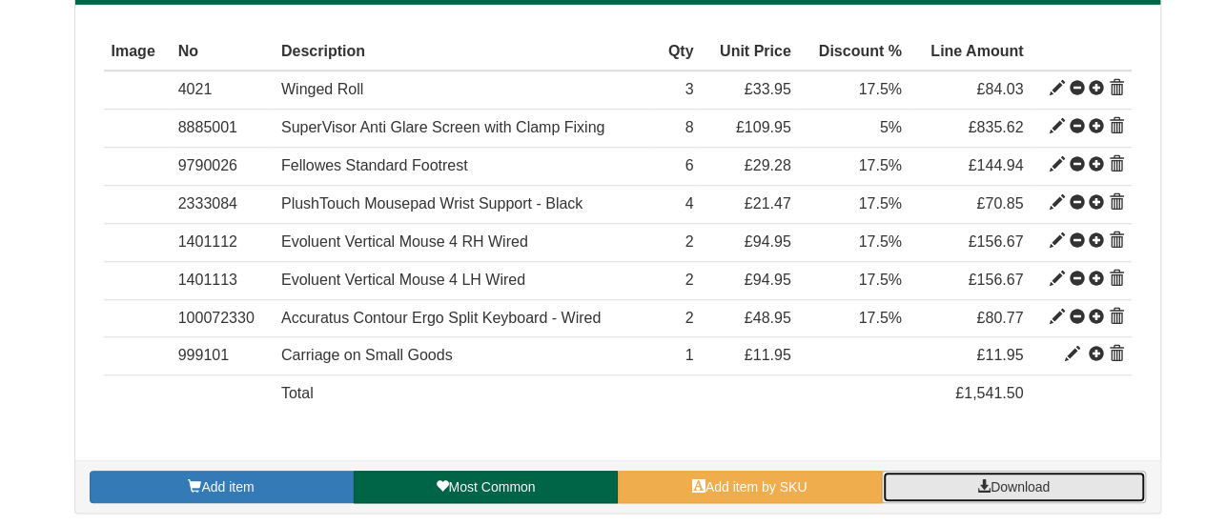
click at [1050, 480] on span "Download" at bounding box center [1020, 487] width 59 height 15
